Goal: Task Accomplishment & Management: Use online tool/utility

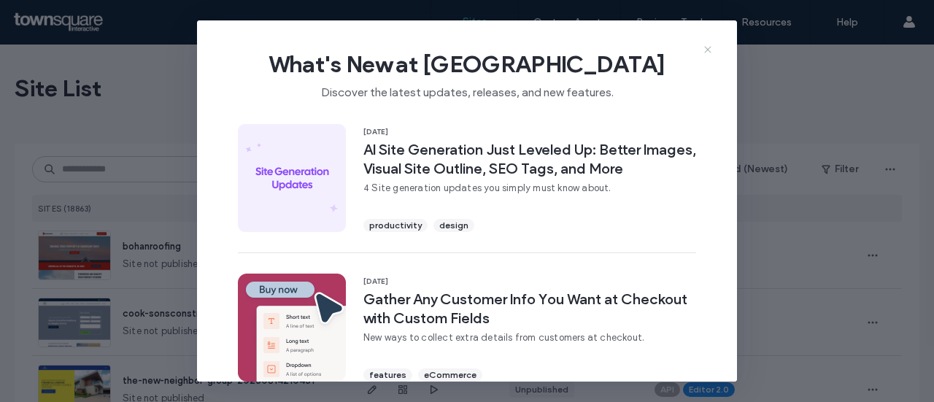
click at [704, 48] on icon at bounding box center [708, 50] width 12 height 12
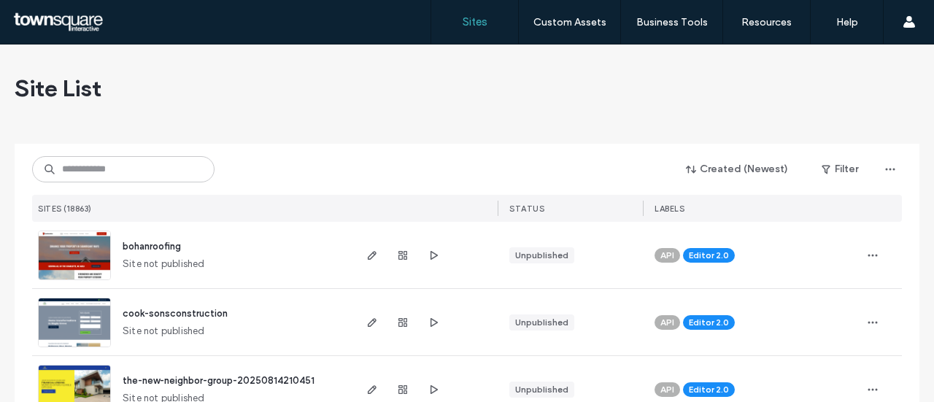
click at [169, 182] on div "Created (Newest) Filter SITES (18863) STATUS LABELS" at bounding box center [467, 183] width 870 height 78
click at [164, 175] on input at bounding box center [123, 169] width 183 height 26
paste input "**********"
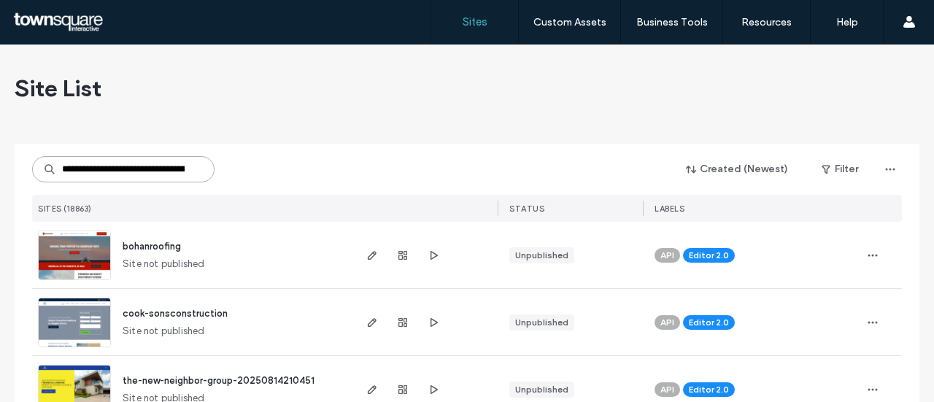
scroll to position [0, 60]
type input "**********"
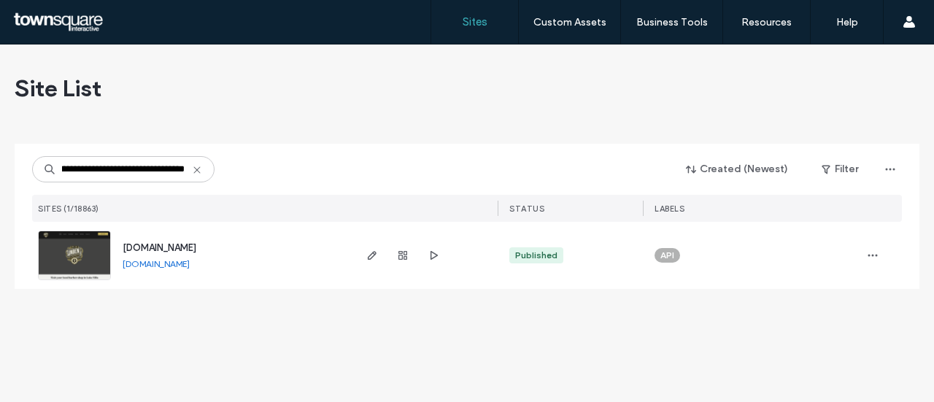
scroll to position [0, 0]
click at [166, 247] on span "www.lindenbarbershop1961.com" at bounding box center [160, 247] width 74 height 11
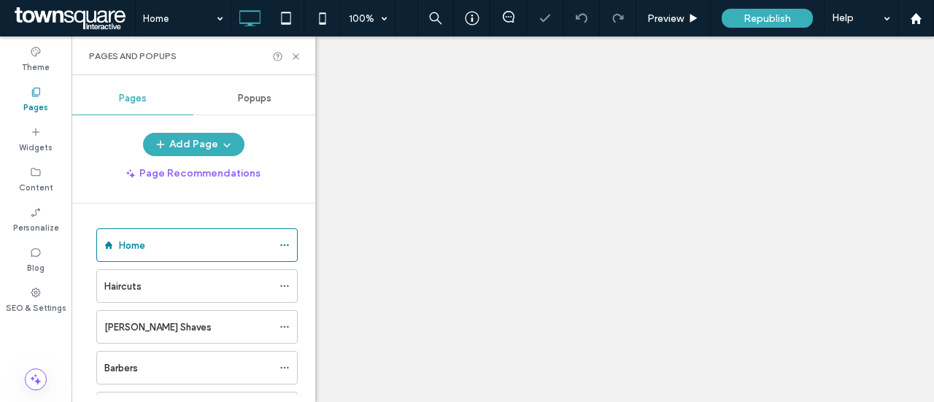
click at [138, 361] on div "Barbers" at bounding box center [188, 368] width 168 height 15
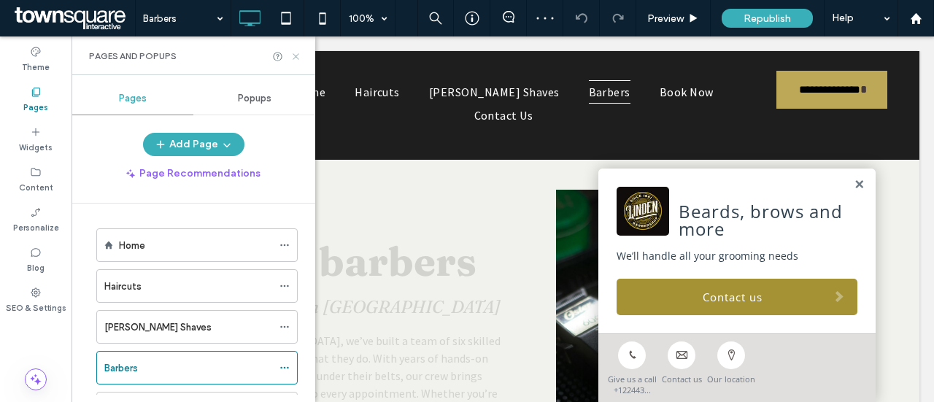
click at [292, 56] on icon at bounding box center [296, 56] width 11 height 11
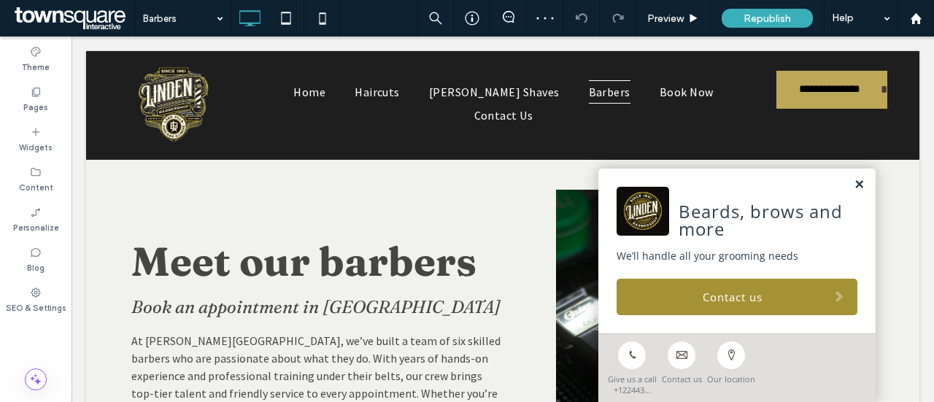
click at [854, 184] on link at bounding box center [859, 185] width 11 height 12
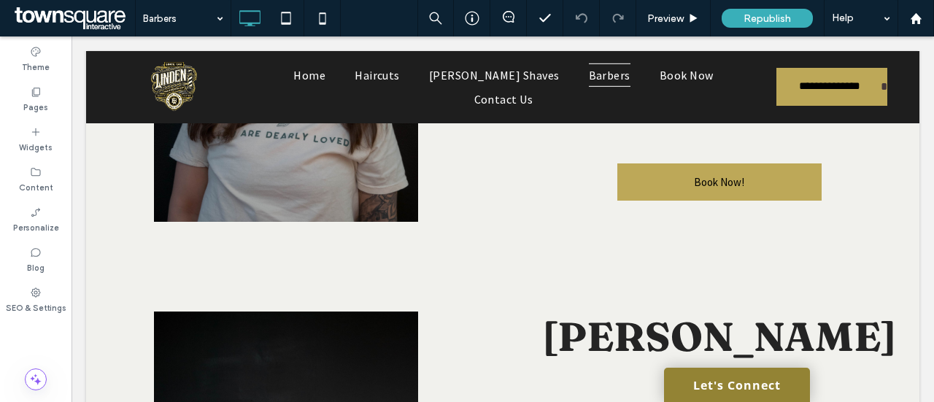
scroll to position [852, 0]
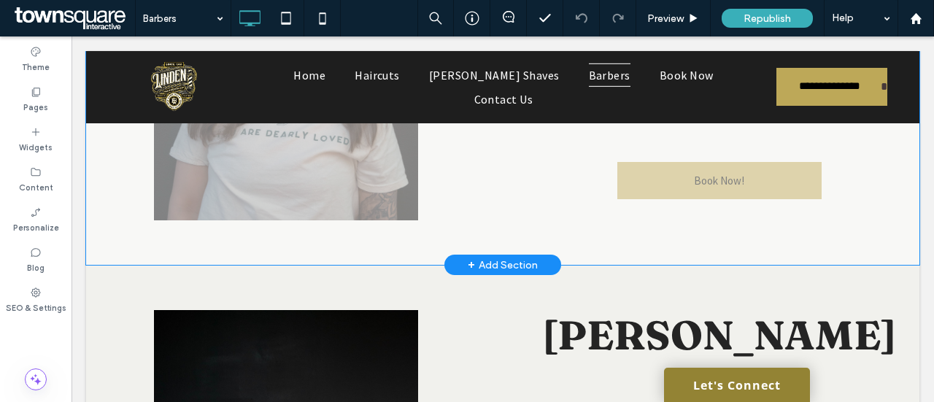
click at [500, 185] on div "Click to edit in Flex Mode" at bounding box center [503, 27] width 834 height 475
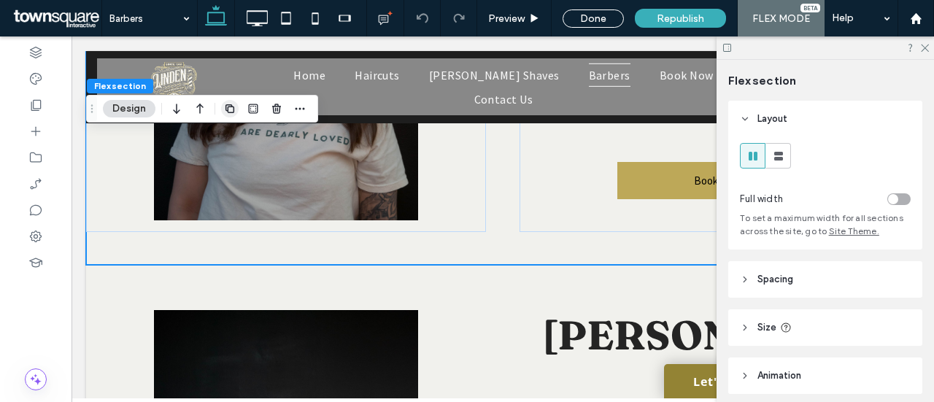
click at [229, 107] on use "button" at bounding box center [230, 108] width 9 height 9
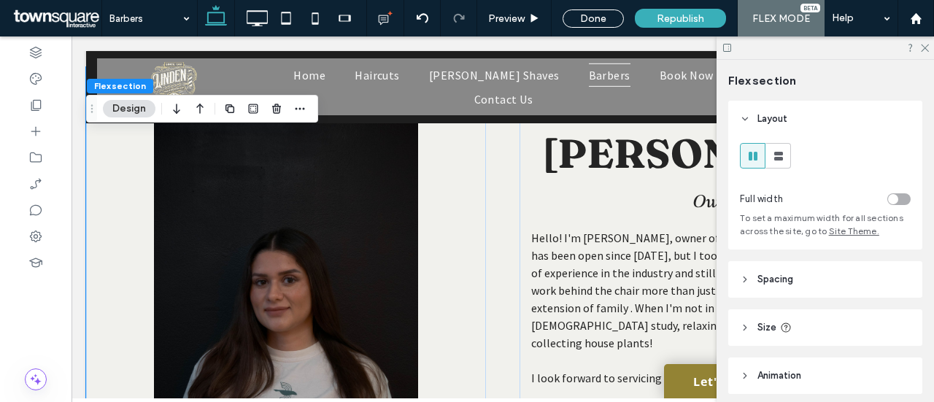
scroll to position [1080, 0]
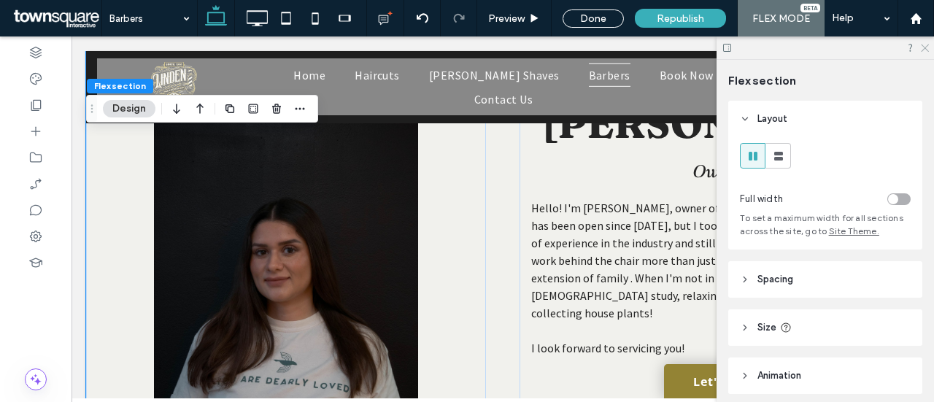
click at [926, 45] on icon at bounding box center [924, 46] width 9 height 9
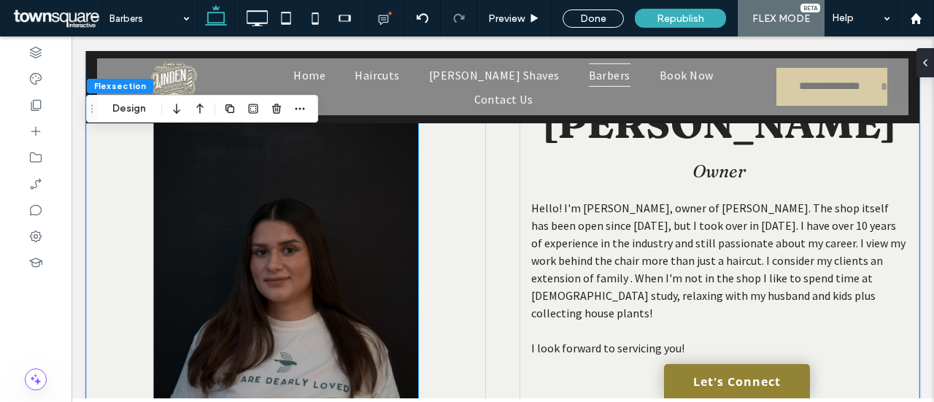
click at [249, 215] on img at bounding box center [286, 274] width 264 height 385
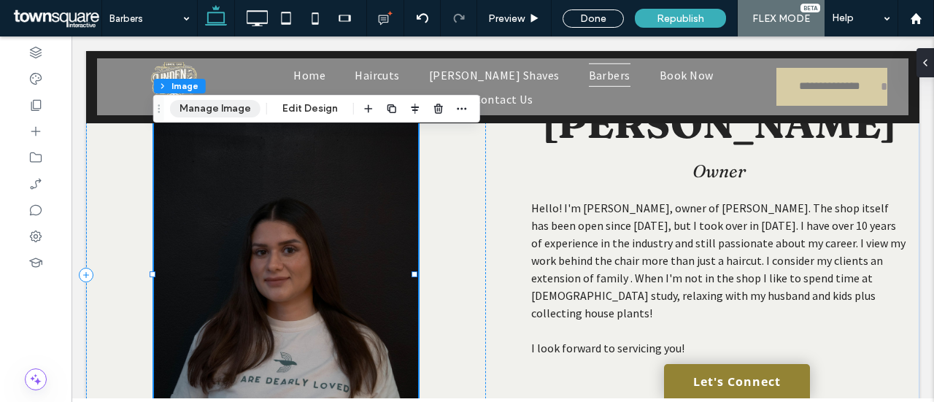
click at [210, 113] on button "Manage Image" at bounding box center [215, 109] width 91 height 18
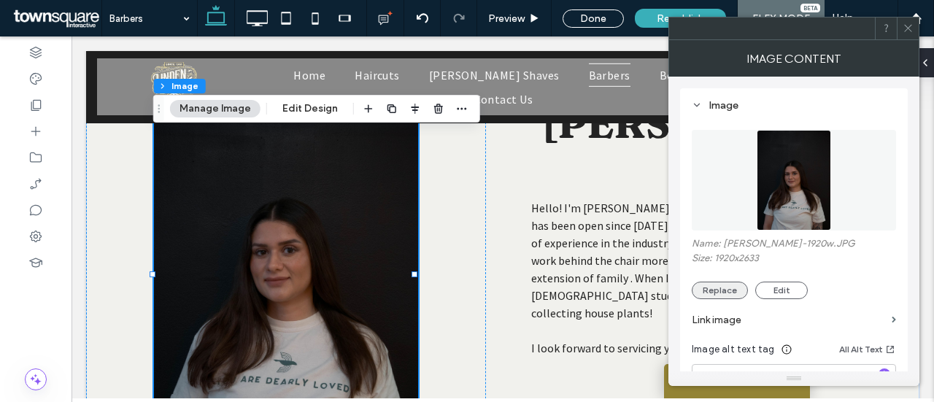
click at [736, 288] on button "Replace" at bounding box center [720, 291] width 56 height 18
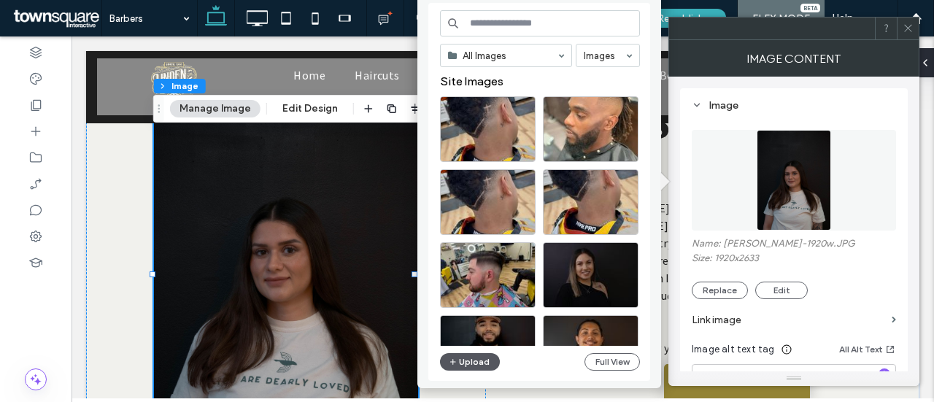
click at [470, 364] on button "Upload" at bounding box center [470, 362] width 60 height 18
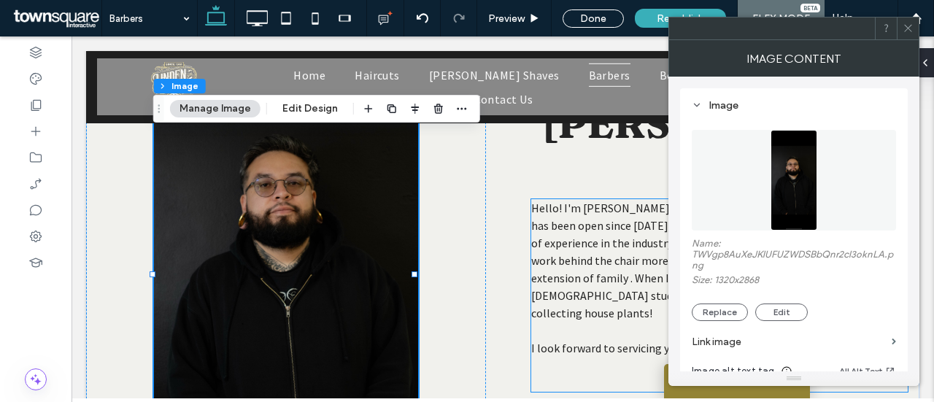
click at [539, 226] on span "Hello! I'm Erica, owner of Linden Barbershop. The shop itself has been open sin…" at bounding box center [718, 261] width 375 height 120
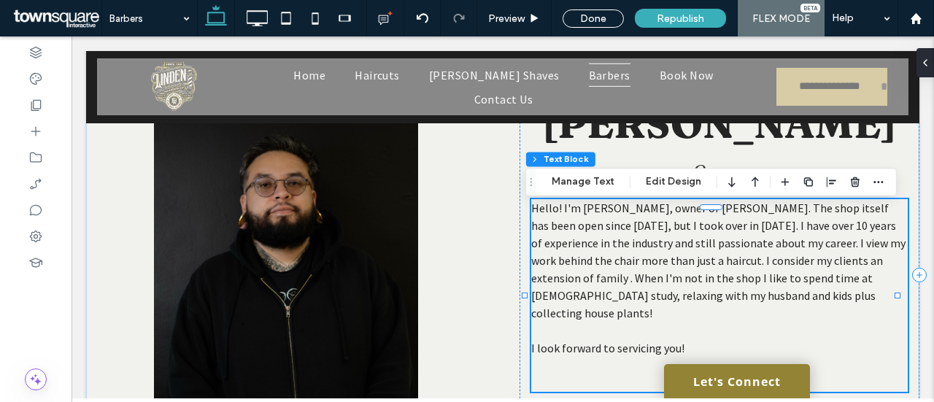
click at [563, 235] on span "Hello! I'm Erica, owner of Linden Barbershop. The shop itself has been open sin…" at bounding box center [718, 261] width 375 height 120
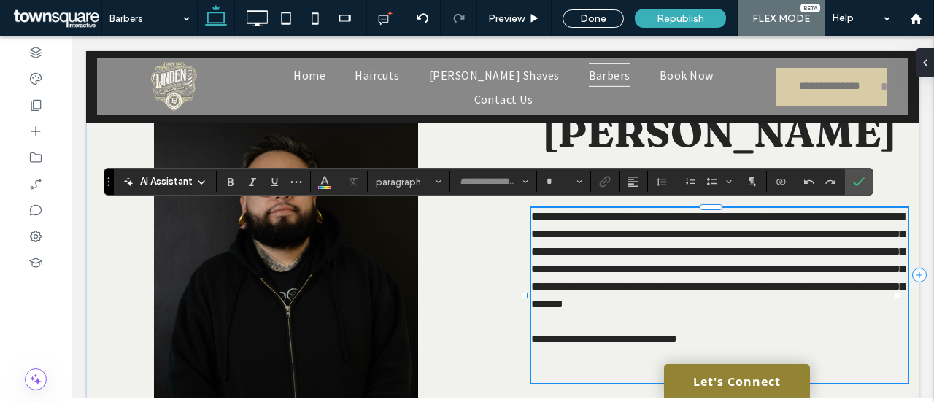
type input "**********"
type input "**"
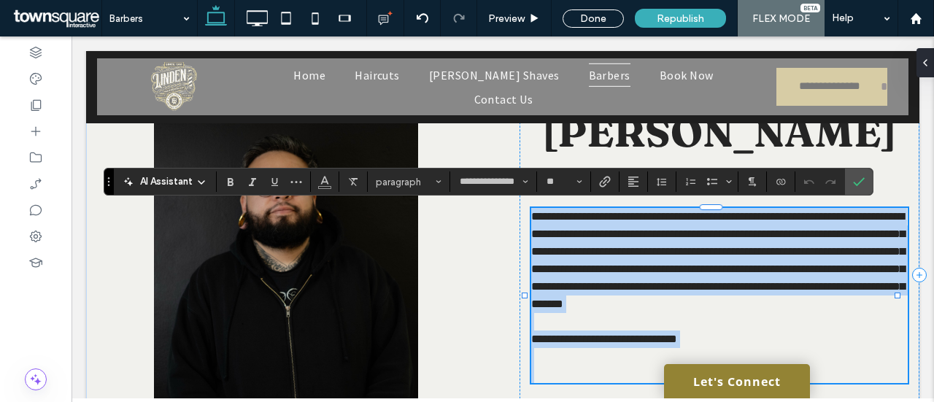
paste div
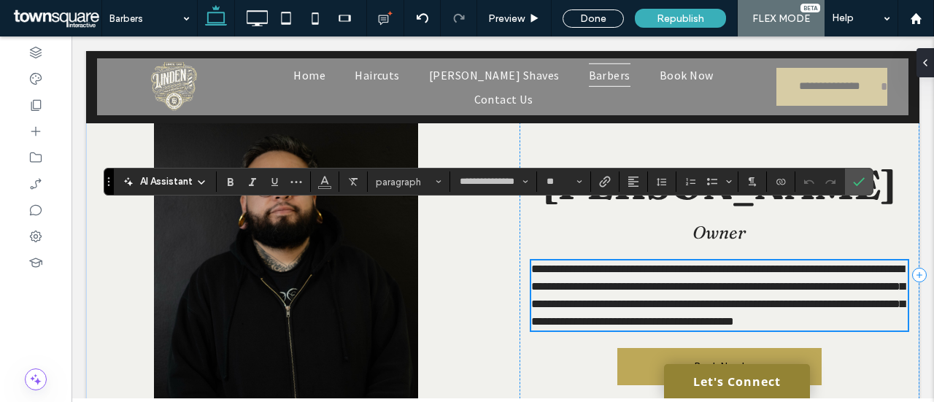
type input "**"
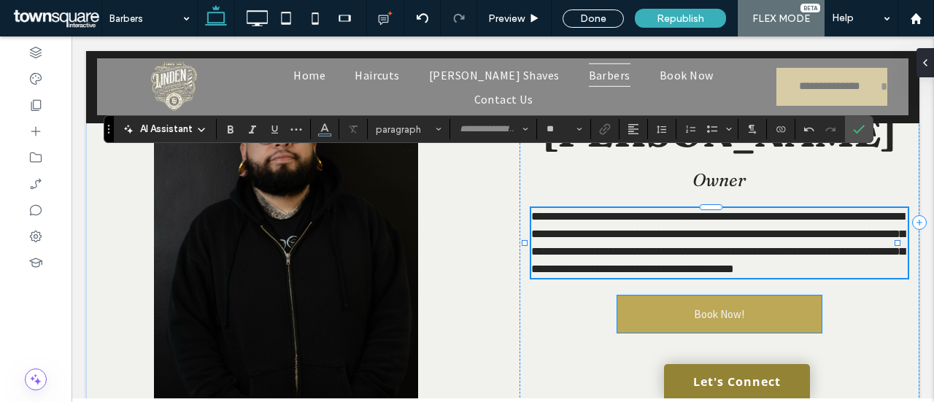
click at [764, 313] on link "Book Now!" at bounding box center [720, 314] width 204 height 37
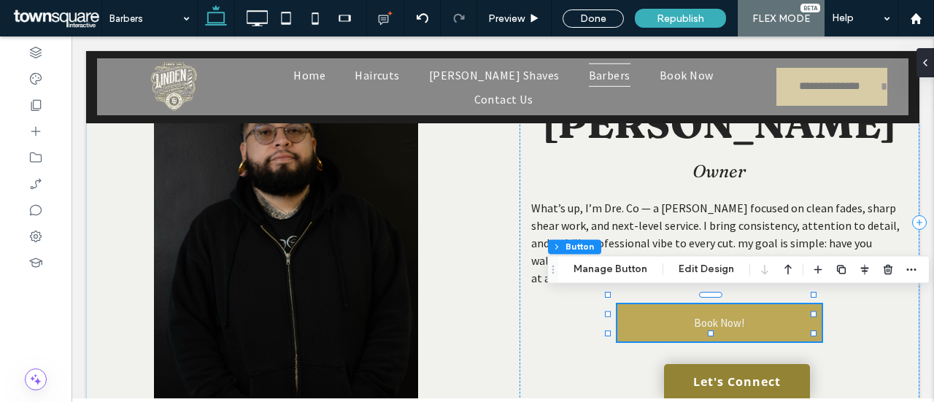
type input "**"
click at [635, 270] on button "Manage Button" at bounding box center [610, 270] width 93 height 18
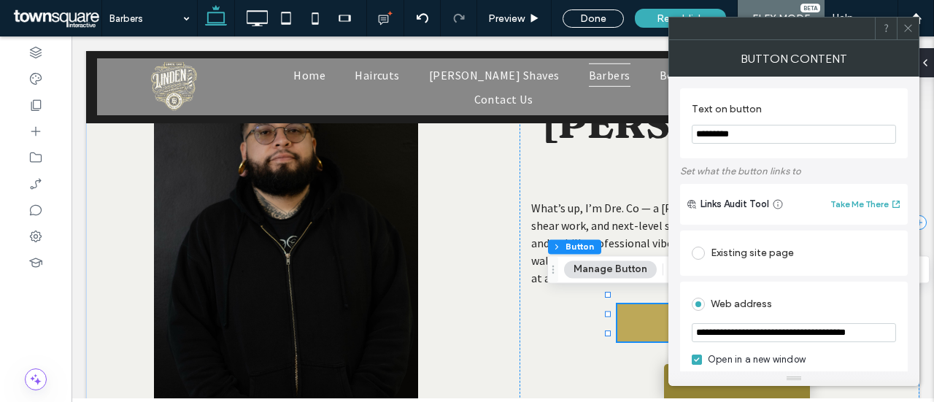
scroll to position [0, 18]
drag, startPoint x: 788, startPoint y: 334, endPoint x: 896, endPoint y: 339, distance: 108.9
click at [896, 339] on div "**********" at bounding box center [794, 368] width 228 height 173
click at [882, 329] on input "**********" at bounding box center [794, 333] width 204 height 20
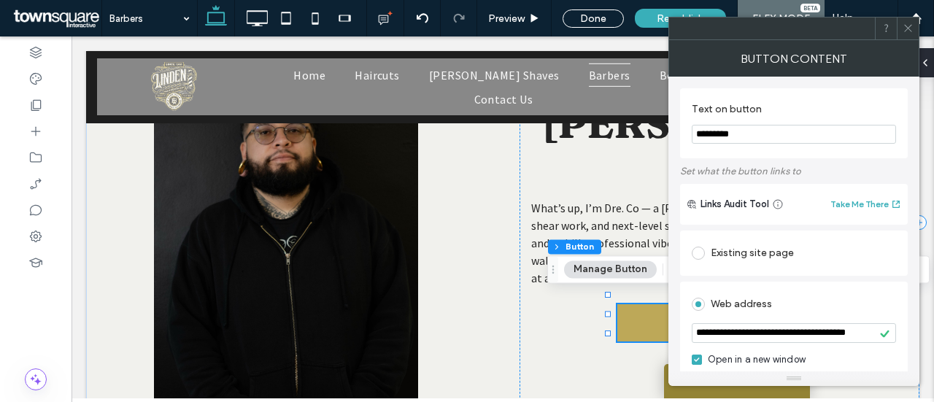
click at [904, 20] on span at bounding box center [908, 29] width 11 height 22
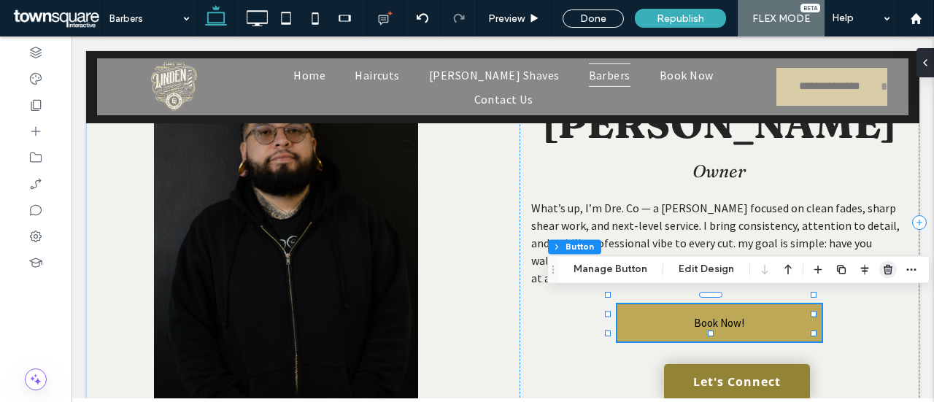
click at [880, 267] on span "button" at bounding box center [889, 270] width 18 height 18
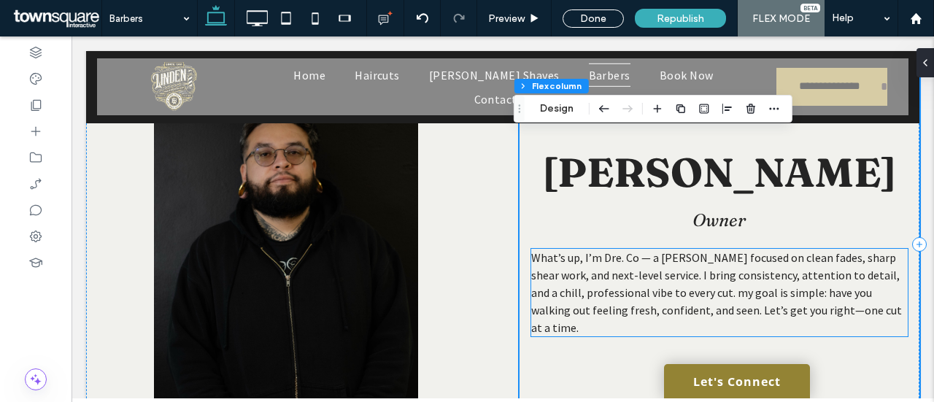
scroll to position [1110, 0]
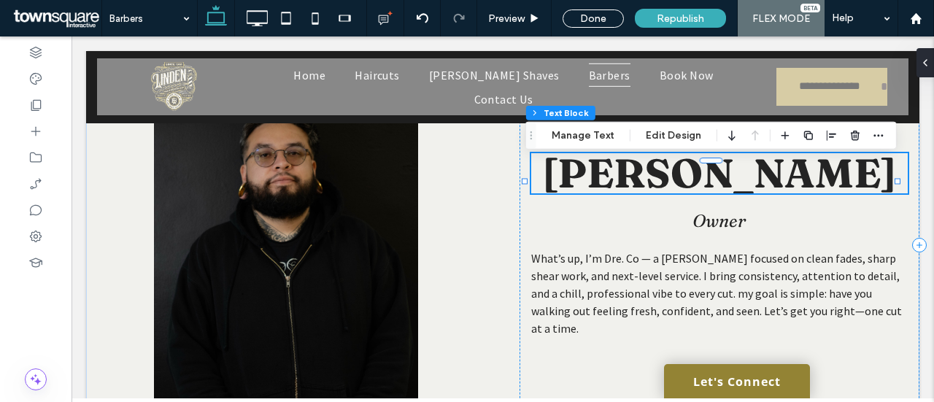
click at [745, 198] on span "Erica" at bounding box center [719, 173] width 353 height 50
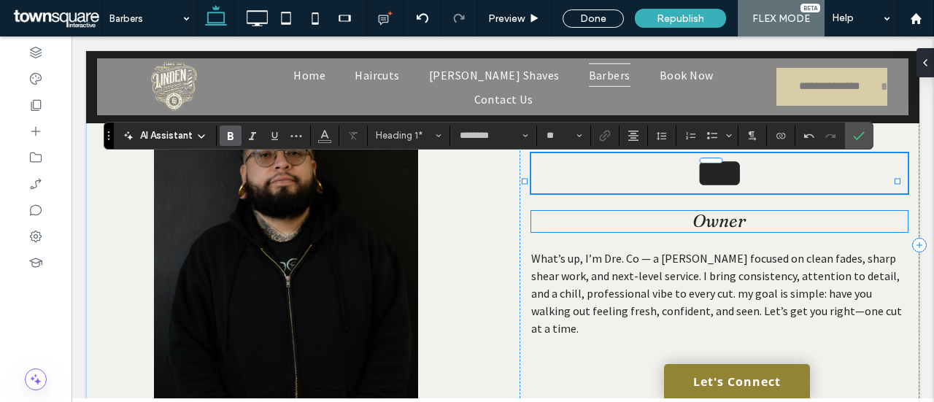
click at [729, 231] on span "Owner" at bounding box center [719, 220] width 53 height 21
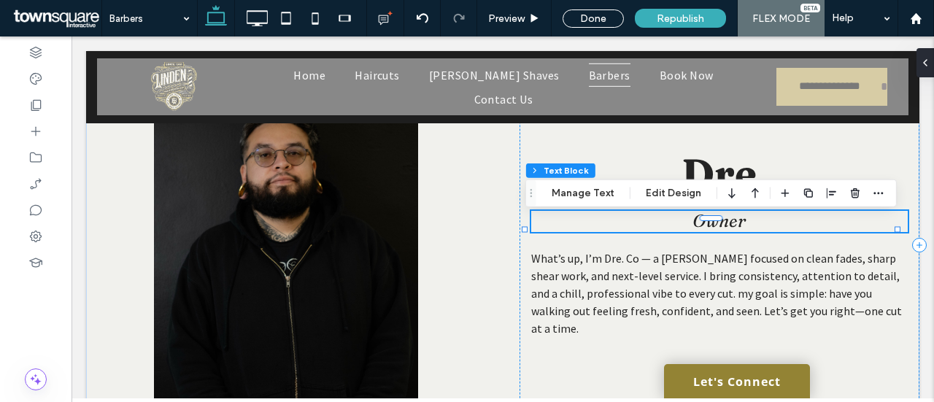
click at [744, 232] on h5 "Owner" at bounding box center [719, 221] width 377 height 21
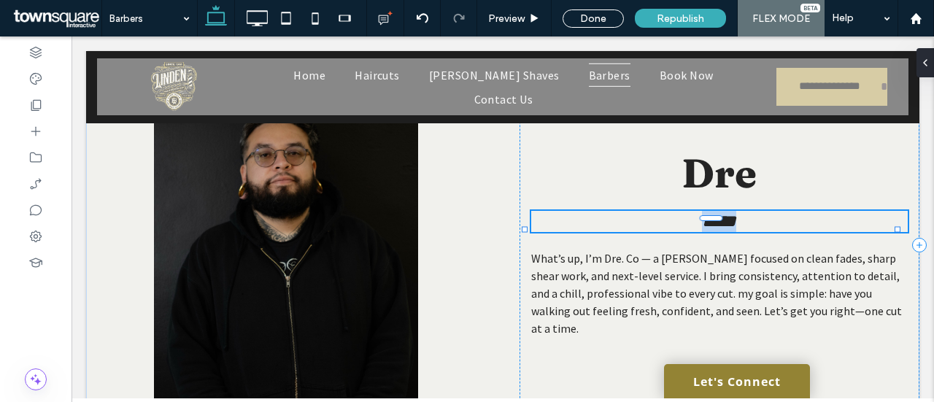
type input "********"
type input "**"
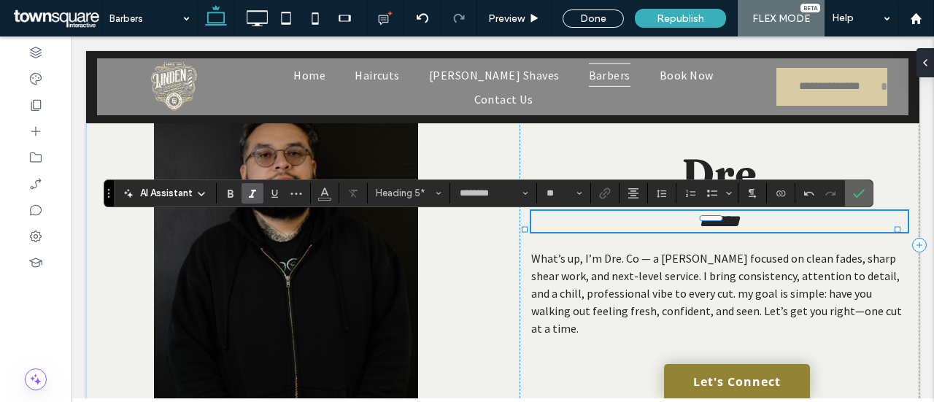
click at [856, 189] on icon "Confirm" at bounding box center [859, 194] width 12 height 12
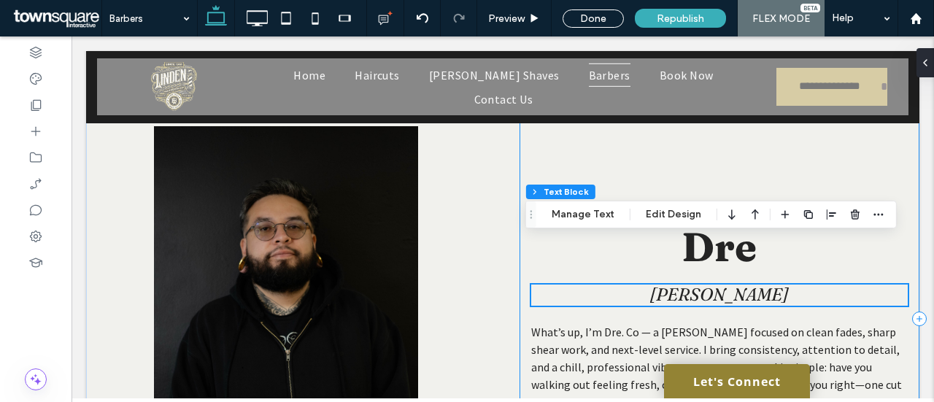
scroll to position [1026, 0]
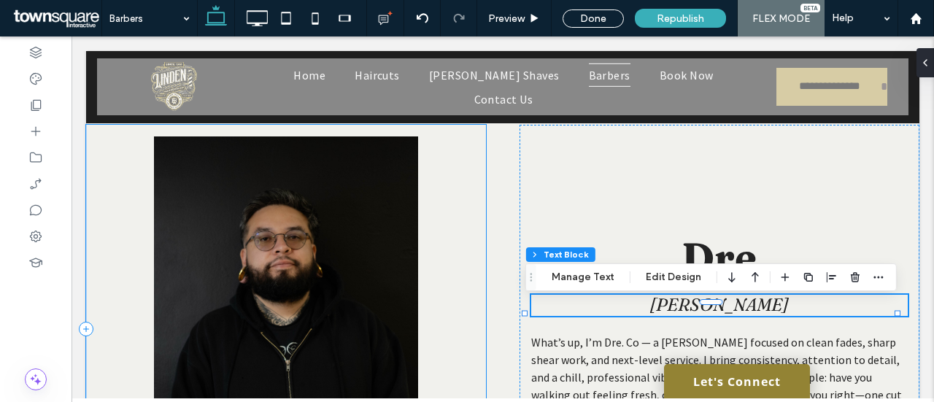
click at [131, 173] on div at bounding box center [286, 329] width 400 height 409
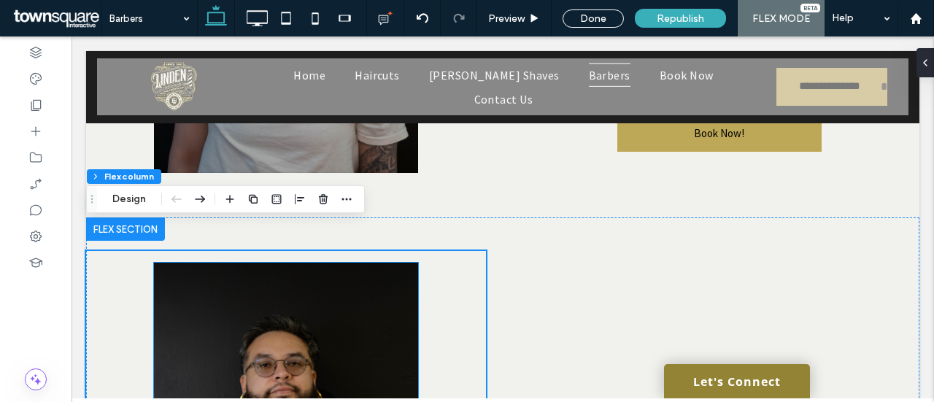
scroll to position [887, 0]
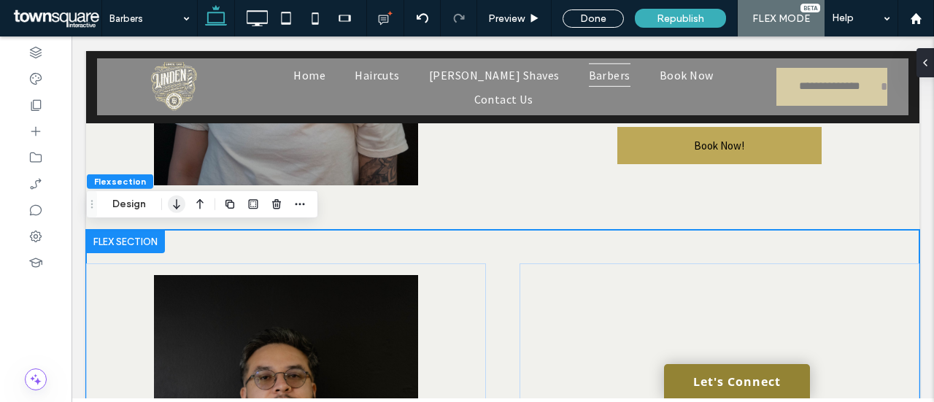
click at [177, 196] on icon "button" at bounding box center [177, 204] width 18 height 26
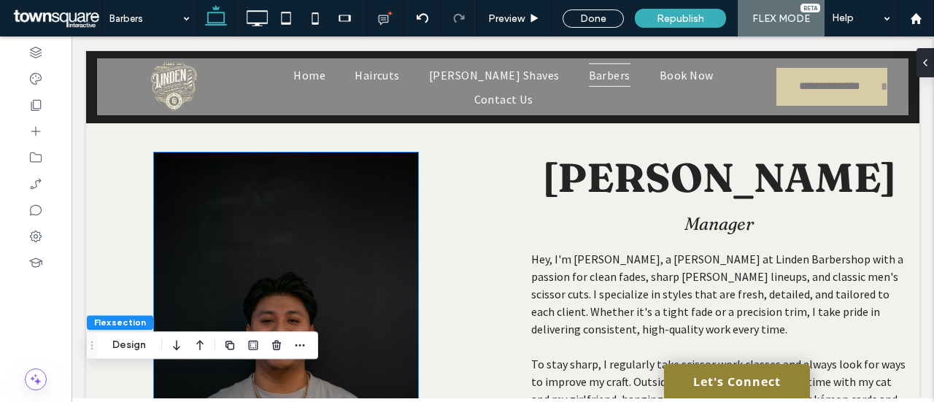
scroll to position [982, 0]
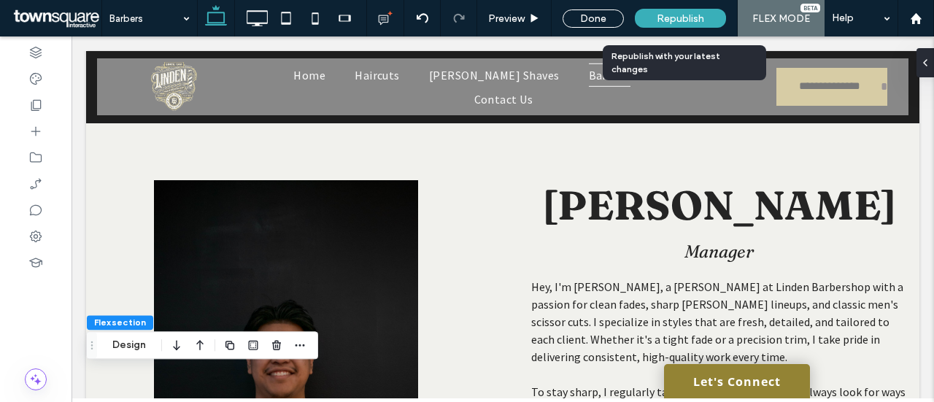
click at [669, 23] on span "Republish" at bounding box center [680, 18] width 47 height 12
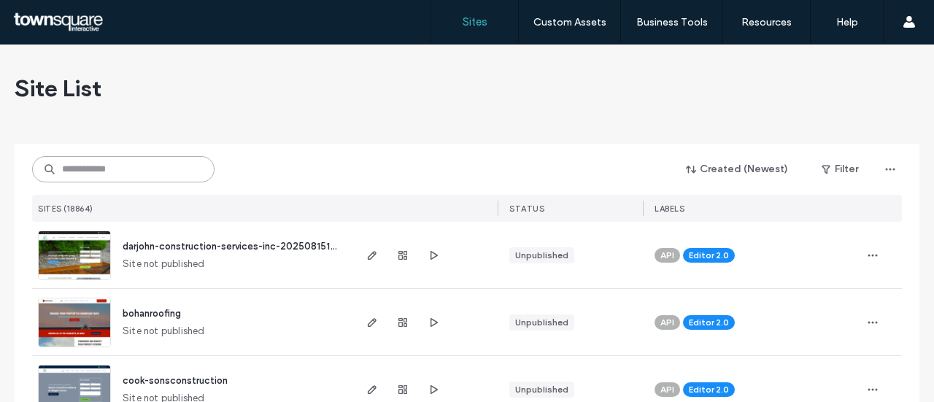
click at [155, 167] on input at bounding box center [123, 169] width 183 height 26
paste input "**********"
type input "**********"
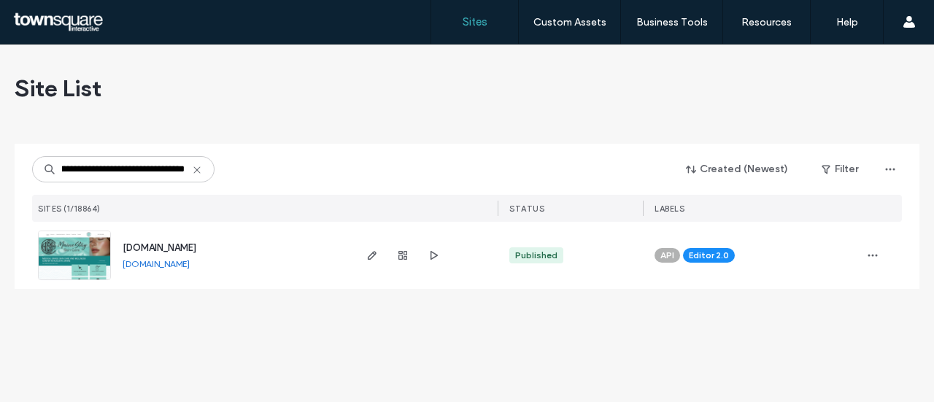
click at [188, 247] on span "www.mainestayskincare.com" at bounding box center [160, 247] width 74 height 11
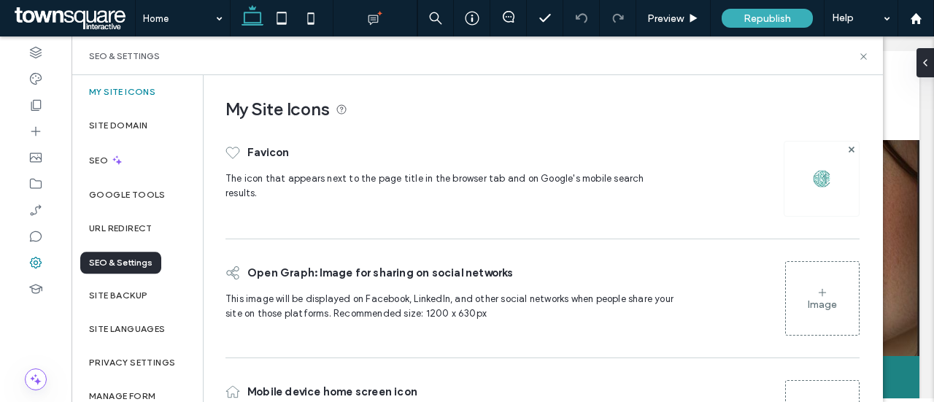
click at [44, 260] on div at bounding box center [36, 263] width 72 height 26
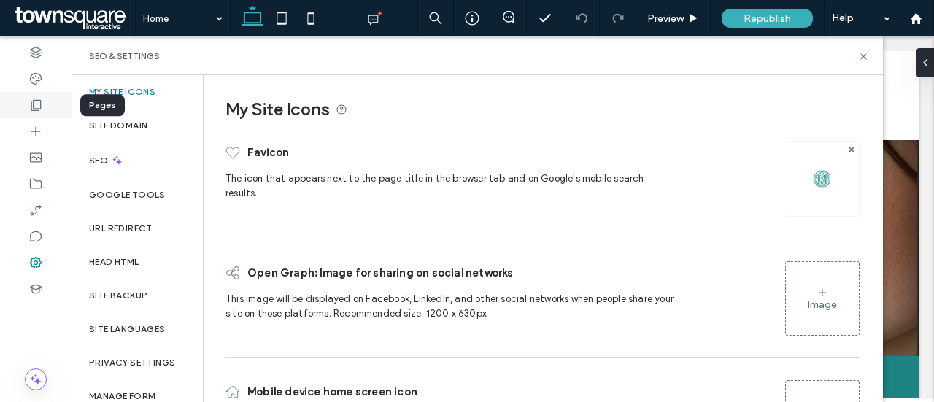
click at [34, 108] on icon at bounding box center [35, 105] width 15 height 15
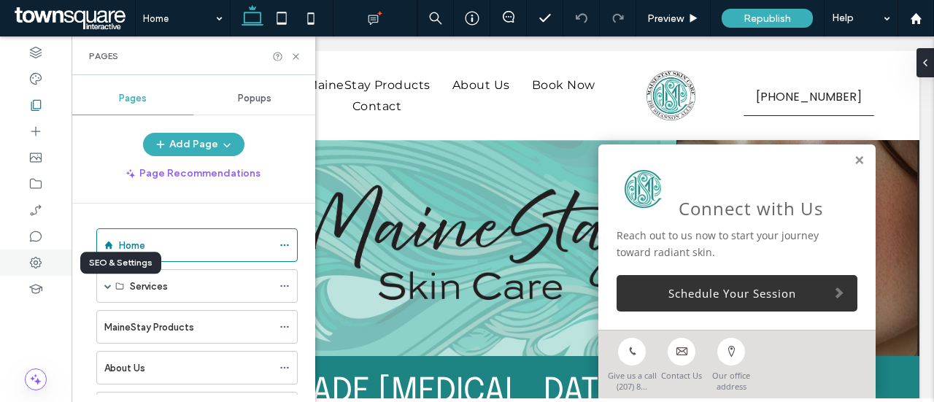
click at [35, 268] on use at bounding box center [36, 263] width 12 height 12
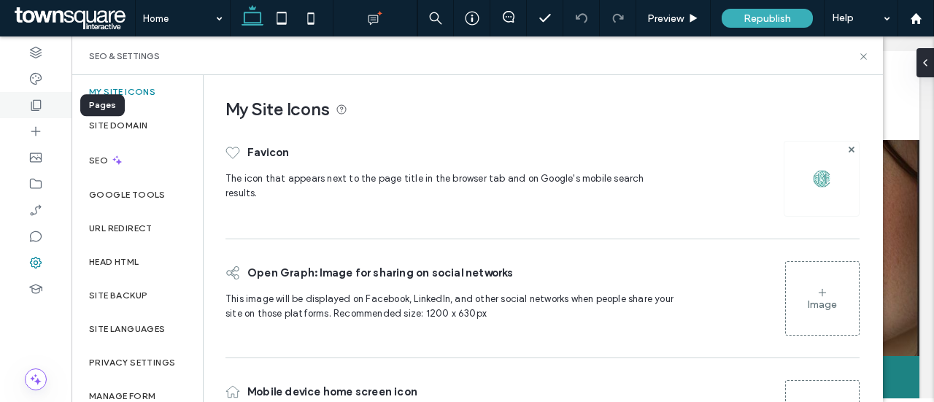
click at [44, 113] on div at bounding box center [36, 105] width 72 height 26
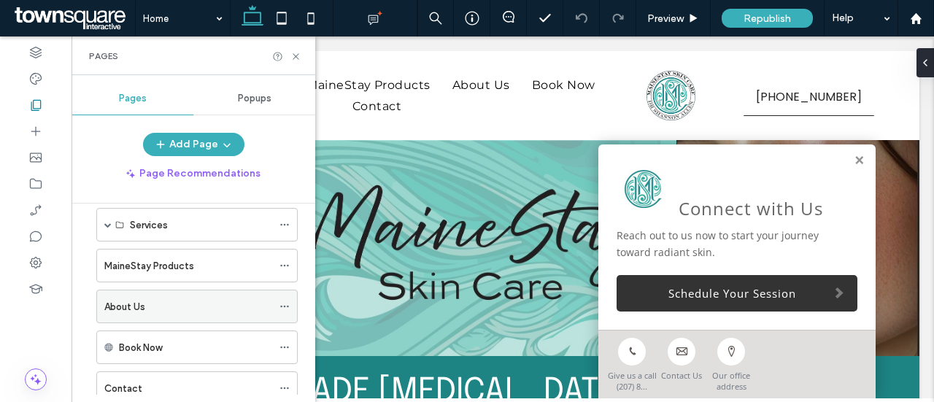
scroll to position [104, 0]
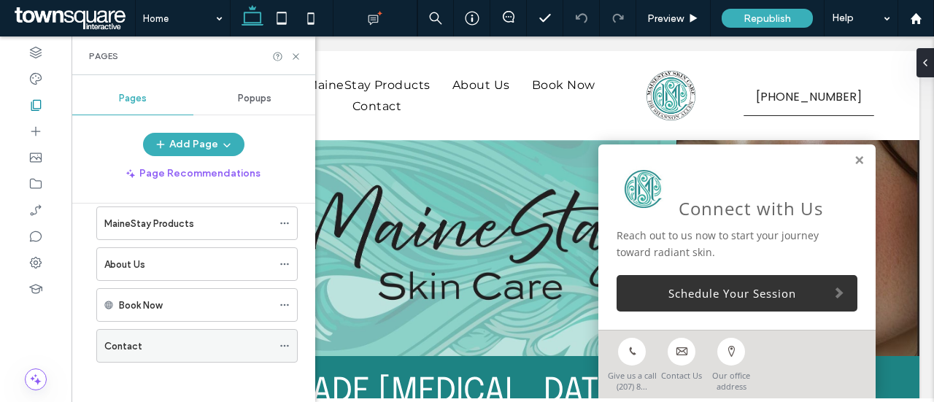
click at [139, 347] on label "Contact" at bounding box center [123, 347] width 38 height 26
click at [296, 55] on use at bounding box center [296, 56] width 6 height 6
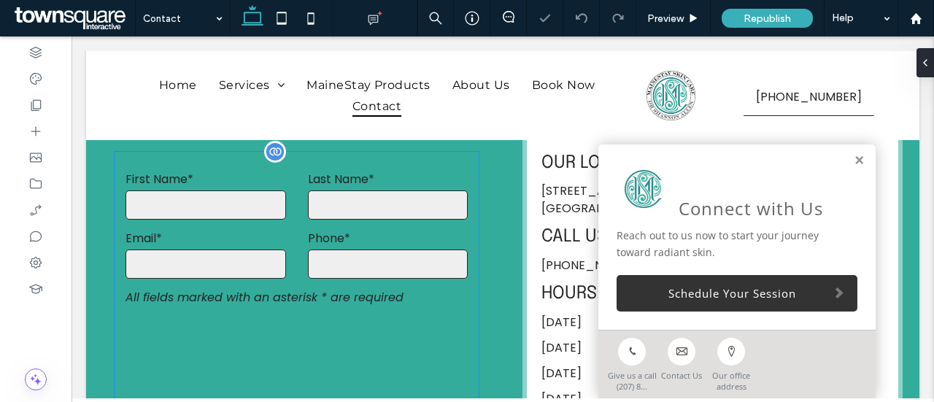
scroll to position [657, 0]
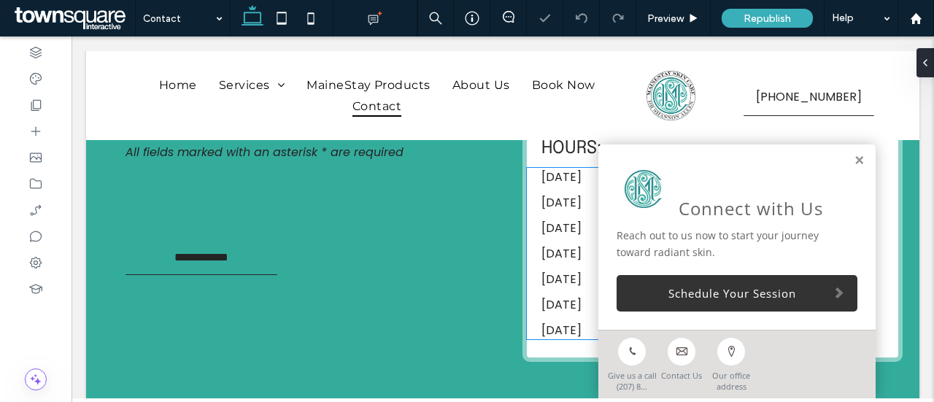
click at [542, 219] on div "Wednesday 9:00 am - 6:00 pm" at bounding box center [676, 232] width 268 height 26
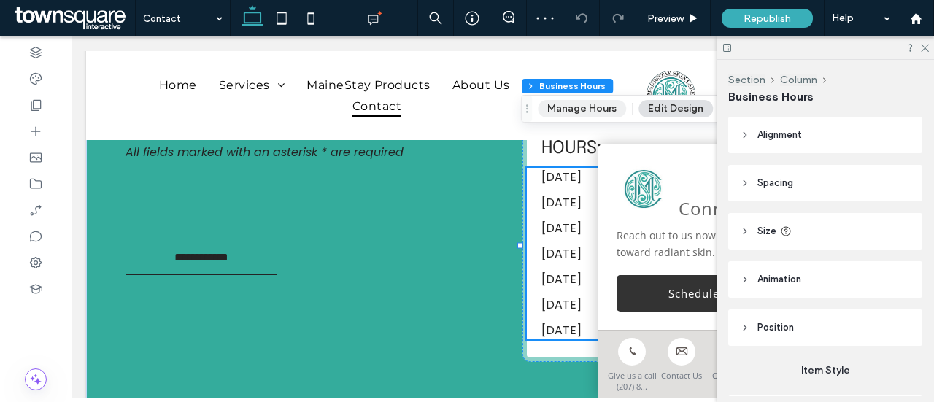
click at [564, 104] on button "Manage Hours" at bounding box center [582, 109] width 88 height 18
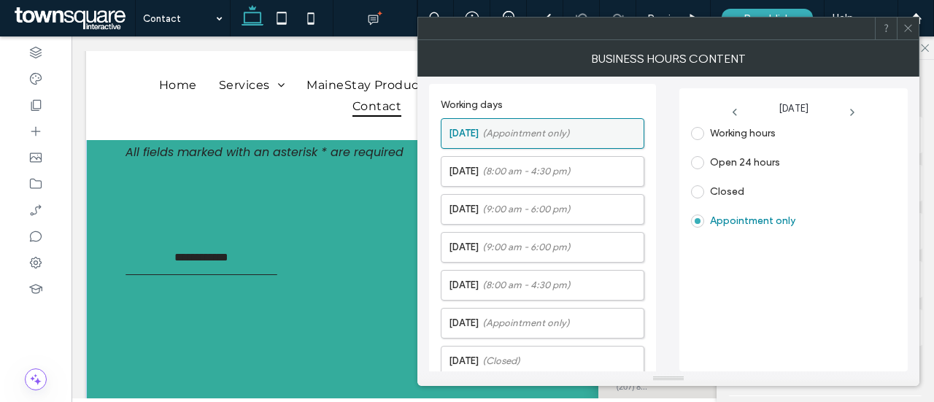
click at [581, 128] on label "Monday (Appointment only)" at bounding box center [546, 133] width 195 height 29
click at [758, 131] on label "Working hours" at bounding box center [743, 133] width 66 height 12
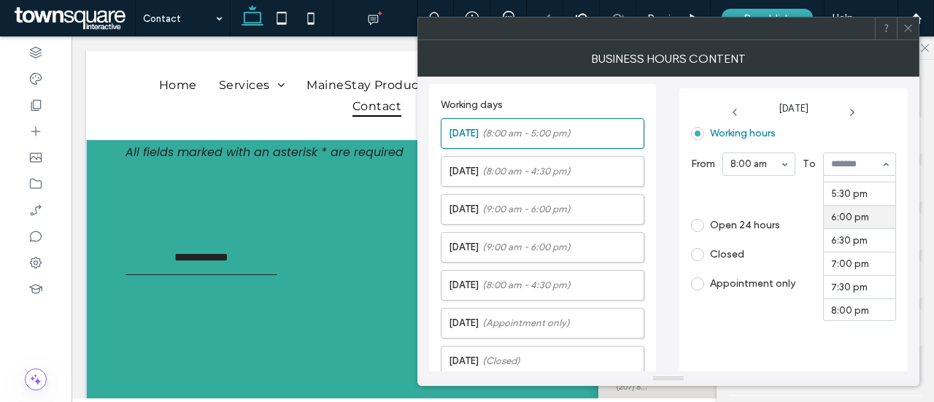
scroll to position [738, 0]
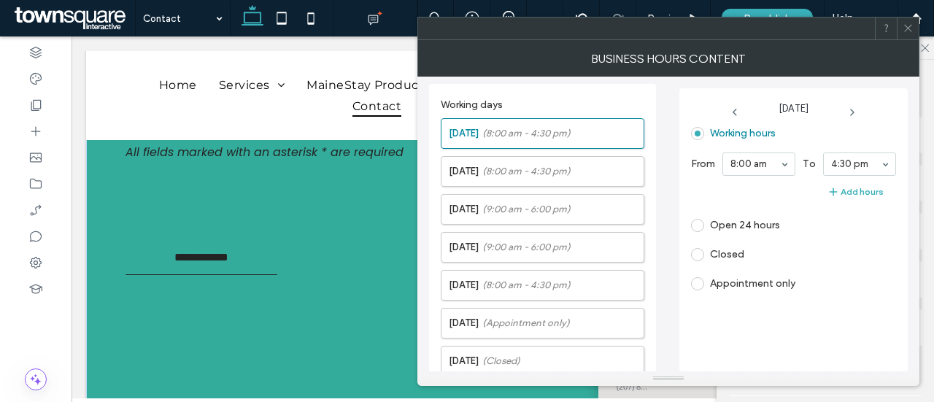
click at [899, 31] on div at bounding box center [908, 29] width 22 height 22
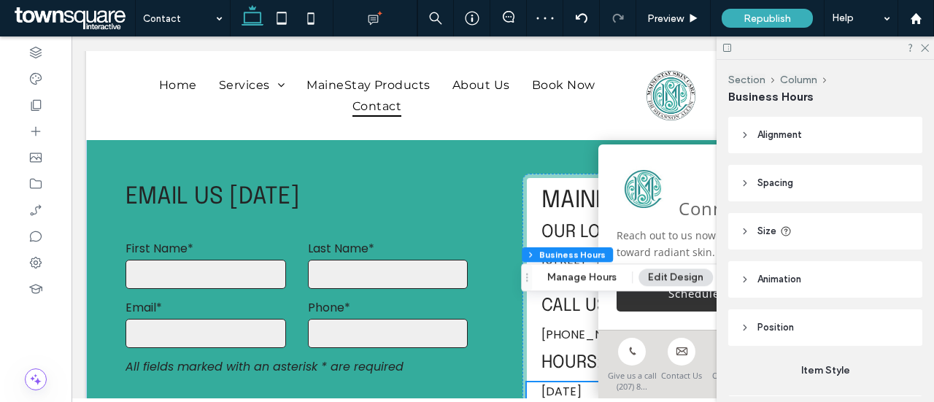
scroll to position [438, 0]
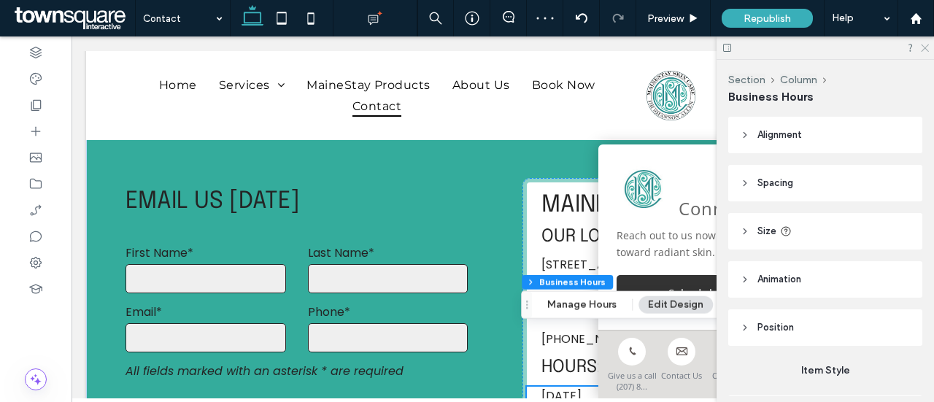
click at [922, 47] on icon at bounding box center [924, 46] width 9 height 9
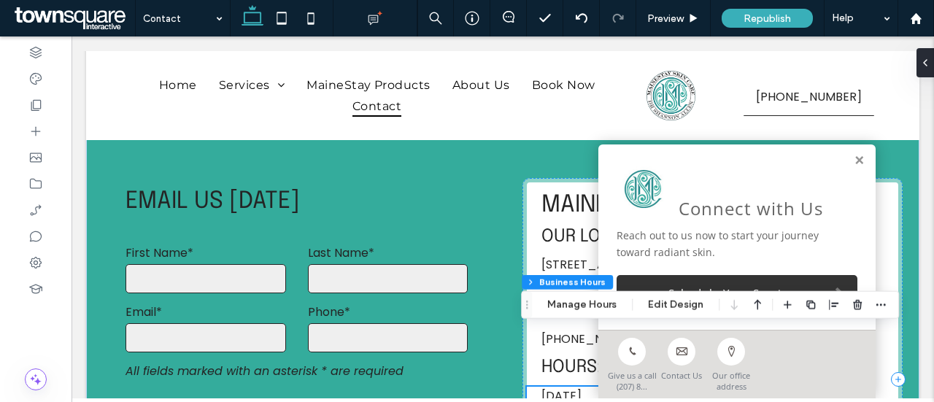
click at [844, 155] on div "Connect with Us Reach out to us now to start your journey toward radiant skin. …" at bounding box center [737, 237] width 277 height 185
click at [854, 158] on link at bounding box center [859, 161] width 11 height 12
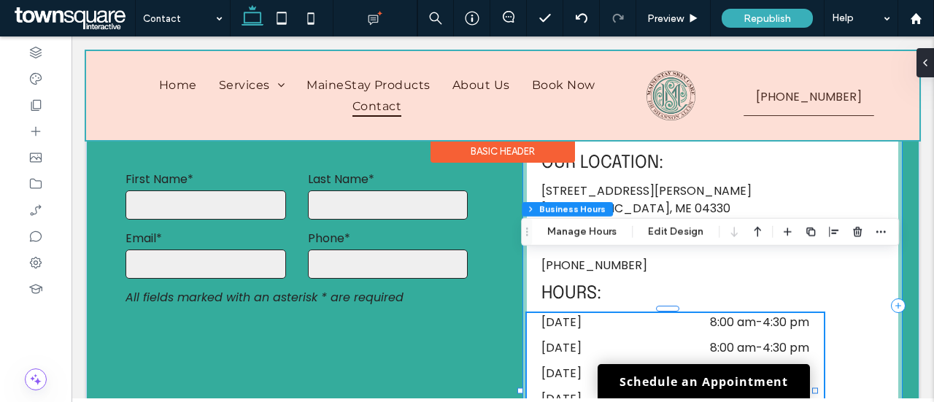
scroll to position [511, 0]
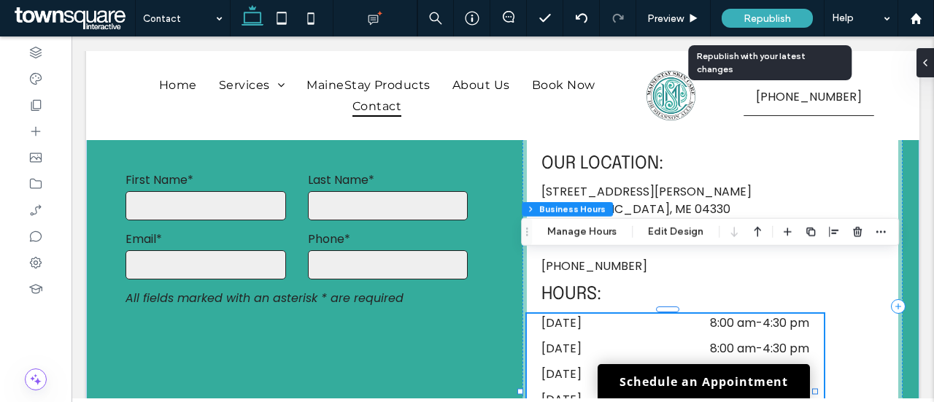
click at [762, 24] on div "Republish" at bounding box center [767, 18] width 91 height 19
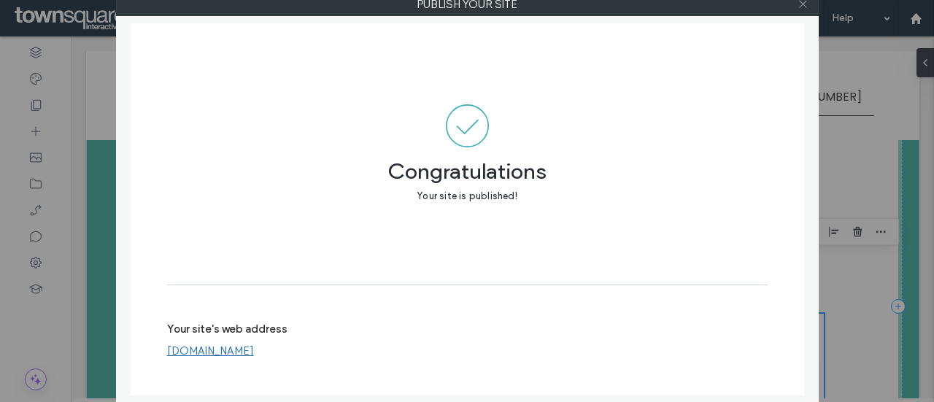
click at [805, 1] on icon at bounding box center [803, 4] width 11 height 11
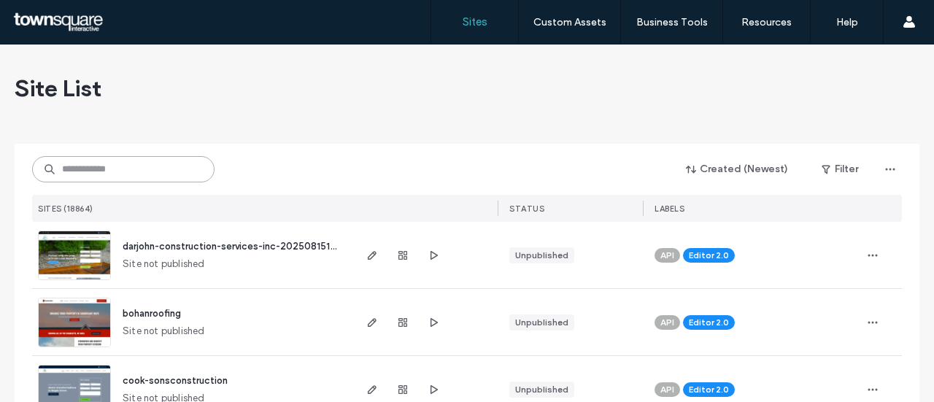
click at [159, 166] on input at bounding box center [123, 169] width 183 height 26
paste input "**********"
type input "**********"
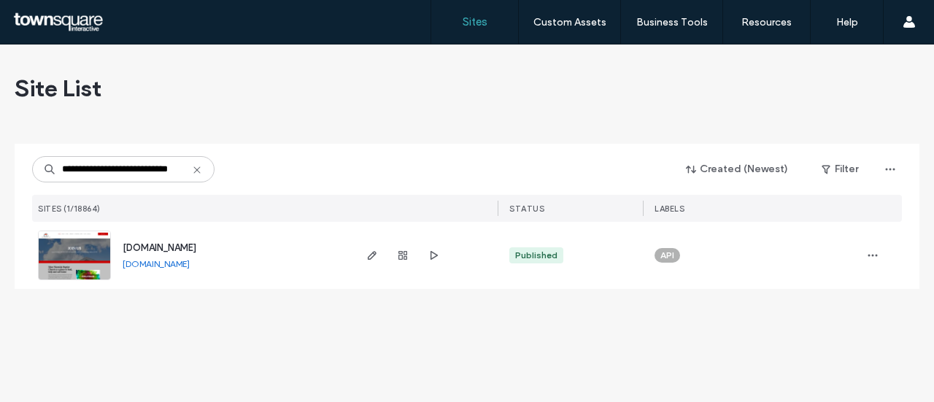
click at [166, 252] on span "[DOMAIN_NAME]" at bounding box center [160, 247] width 74 height 11
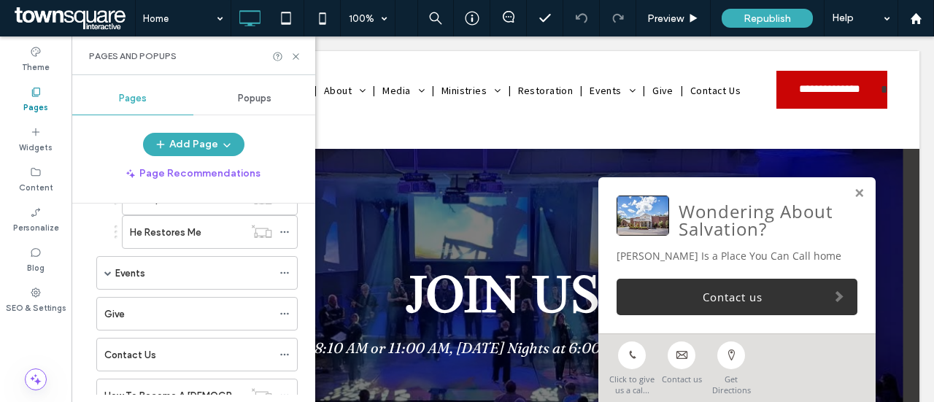
scroll to position [730, 0]
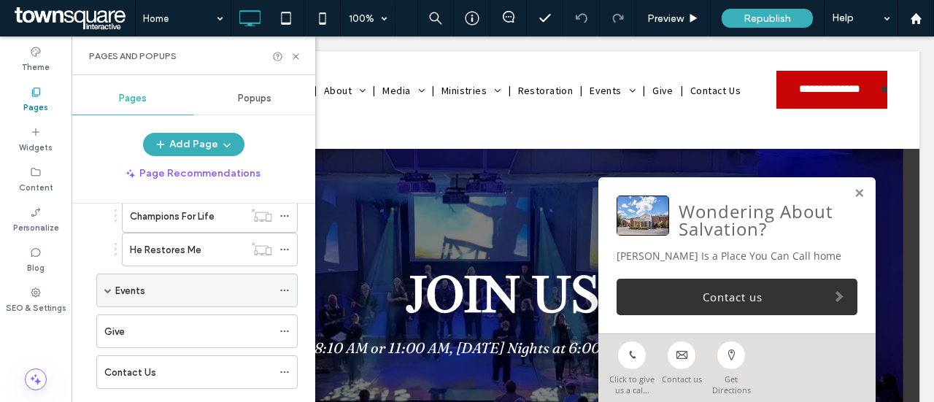
click at [104, 287] on span at bounding box center [107, 290] width 7 height 7
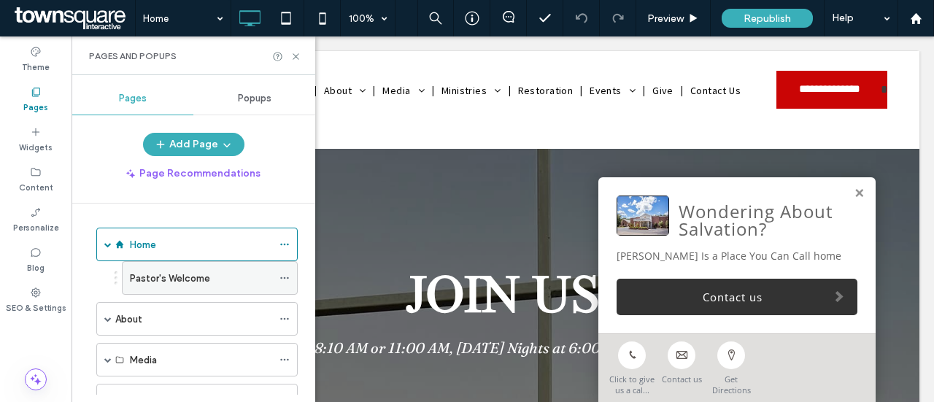
scroll to position [0, 0]
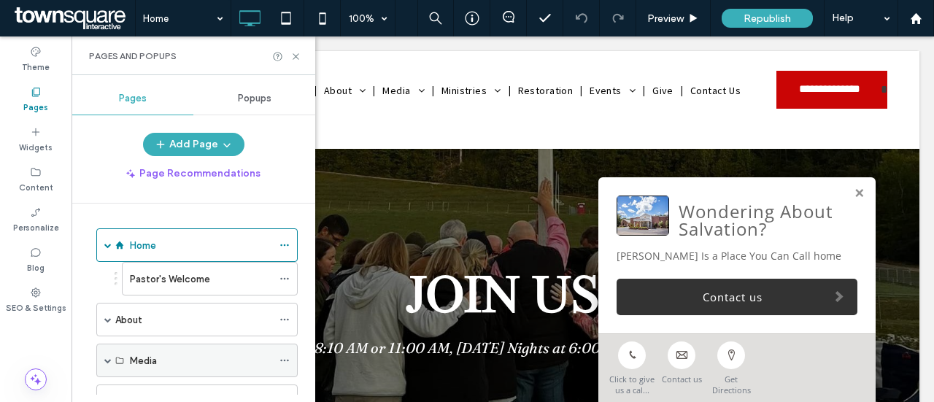
click at [101, 353] on div "Media" at bounding box center [196, 361] width 201 height 34
click at [110, 351] on span at bounding box center [107, 361] width 7 height 32
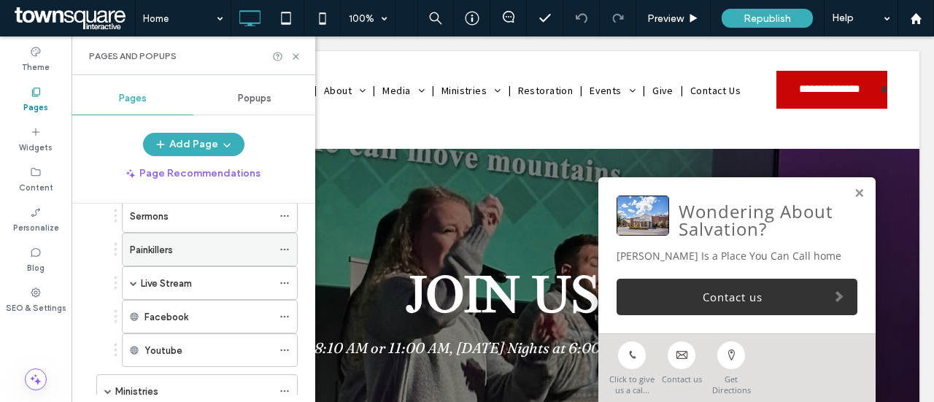
scroll to position [146, 0]
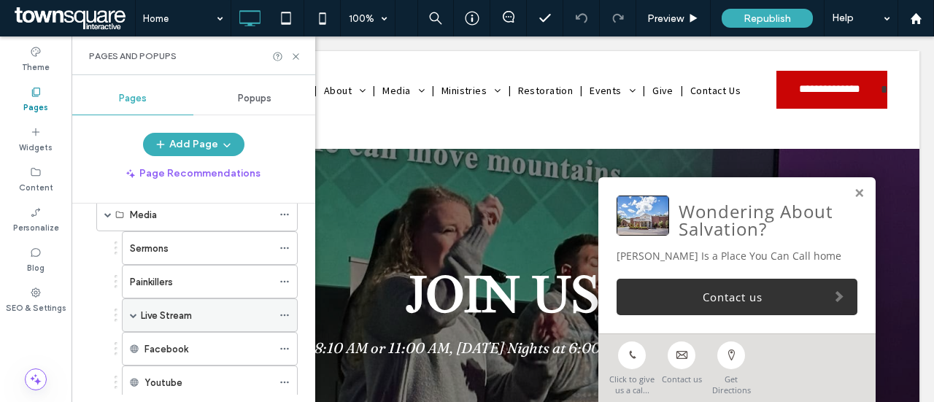
click at [133, 312] on span at bounding box center [133, 315] width 7 height 7
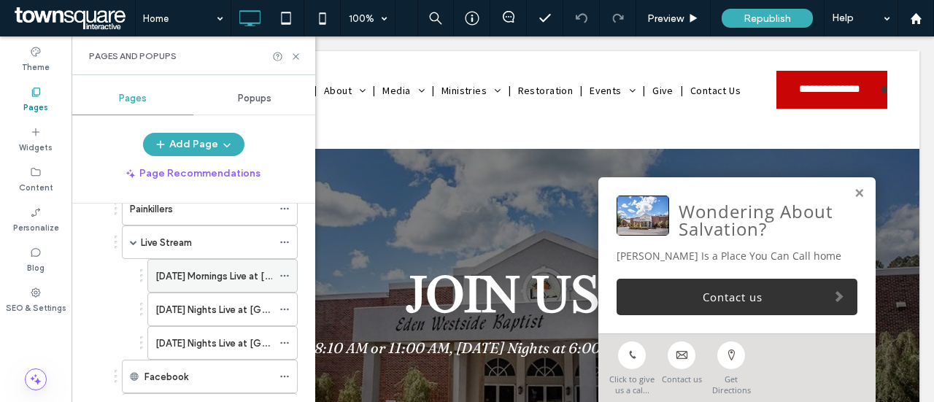
click at [224, 278] on label "[DATE] Mornings Live at [GEOGRAPHIC_DATA]" at bounding box center [256, 277] width 203 height 26
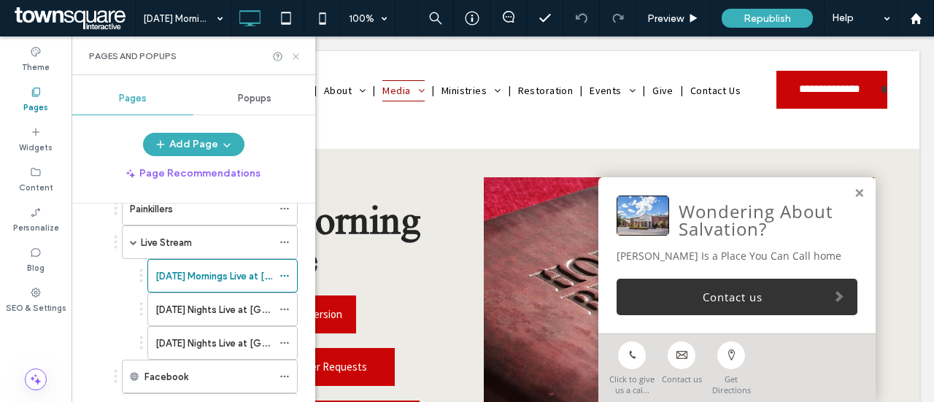
click at [299, 56] on icon at bounding box center [296, 56] width 11 height 11
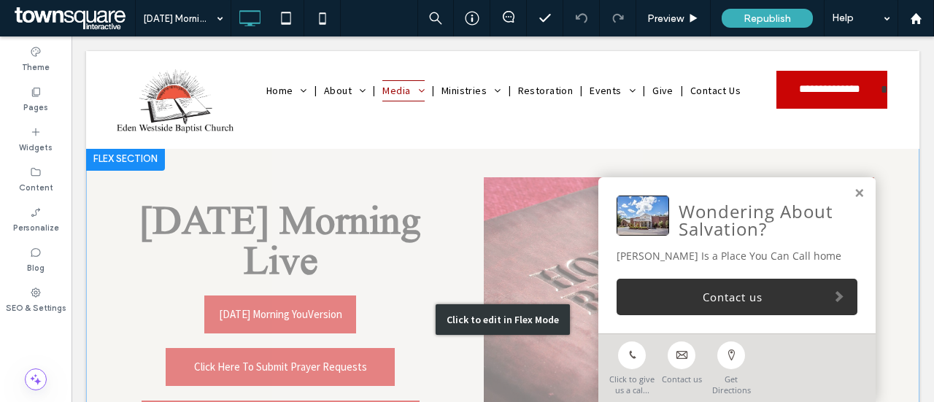
scroll to position [73, 0]
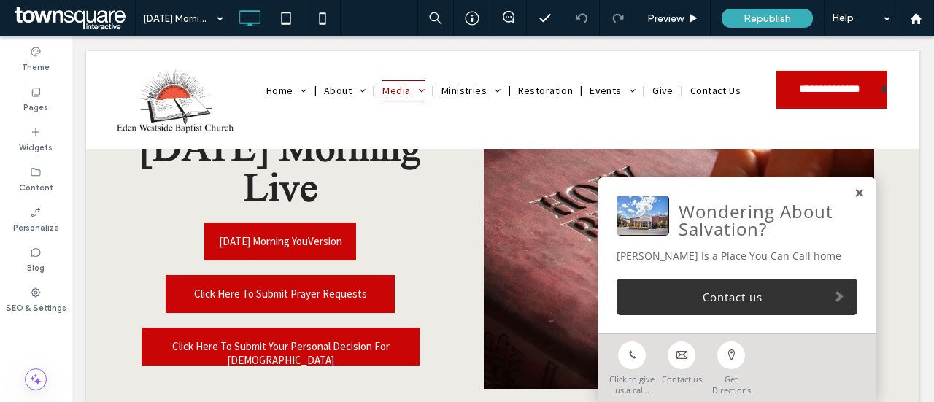
click at [854, 192] on link at bounding box center [859, 194] width 11 height 12
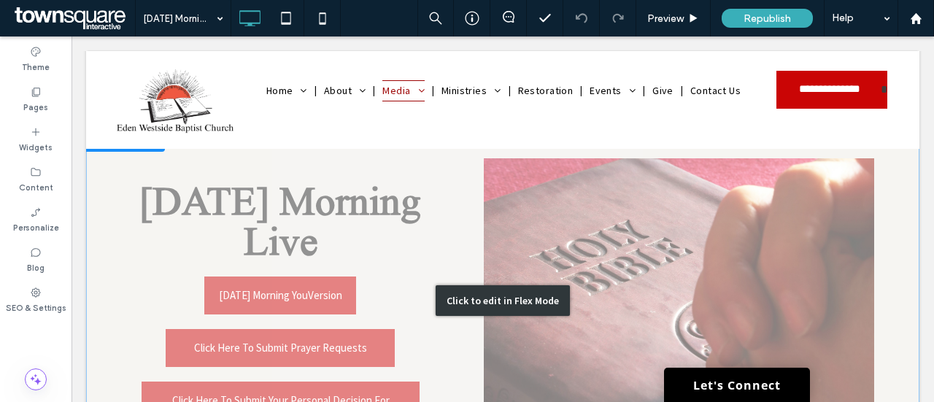
scroll to position [0, 0]
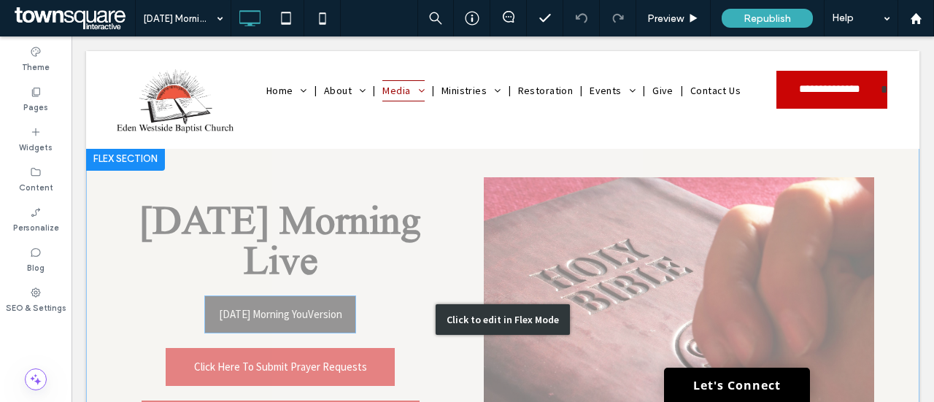
click at [261, 307] on div "Click to edit in Flex Mode" at bounding box center [503, 319] width 834 height 345
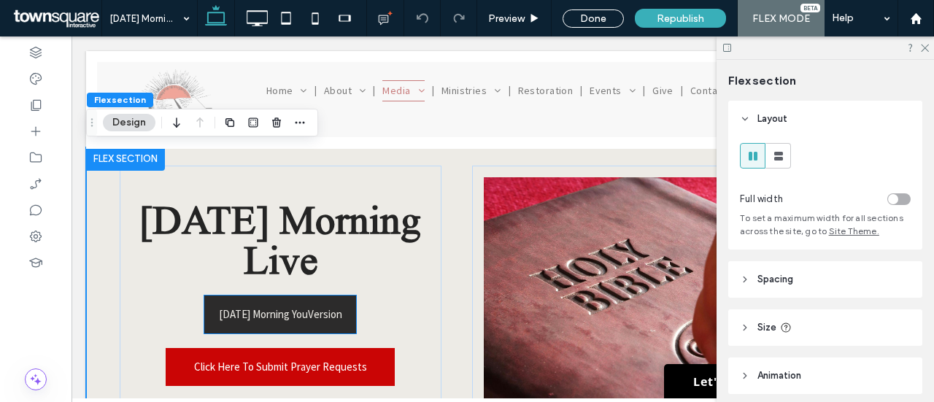
click at [270, 313] on span "[DATE] Morning YouVersion" at bounding box center [280, 314] width 123 height 37
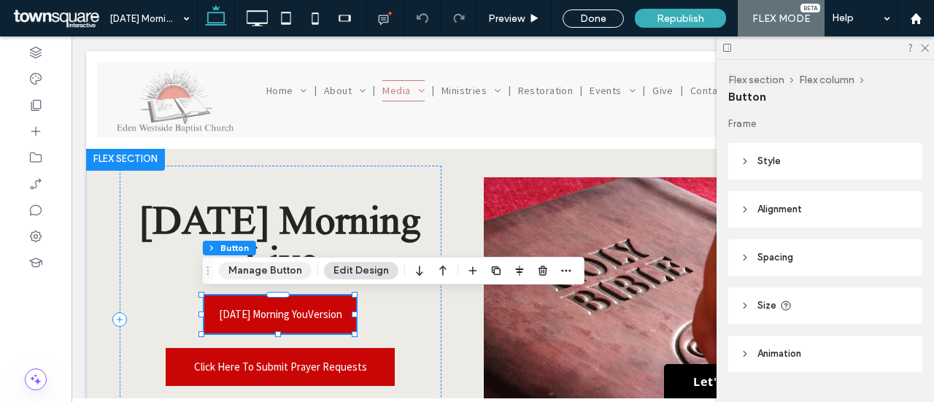
click at [256, 273] on button "Manage Button" at bounding box center [265, 271] width 93 height 18
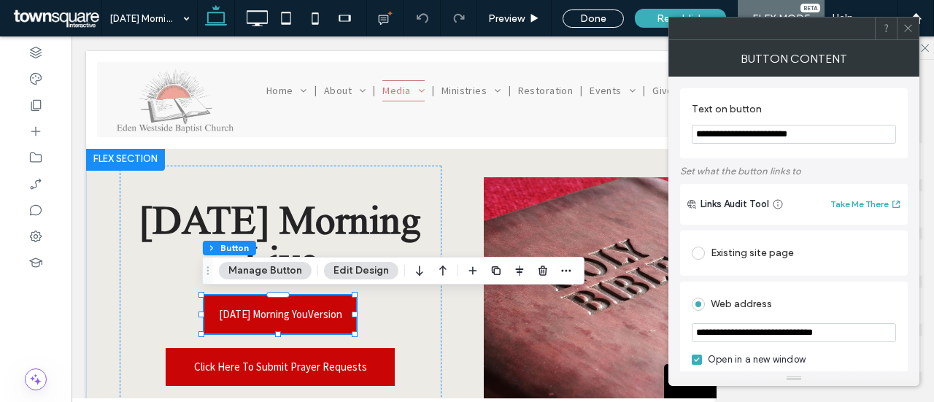
click at [811, 333] on input "**********" at bounding box center [794, 332] width 204 height 19
paste input "*****"
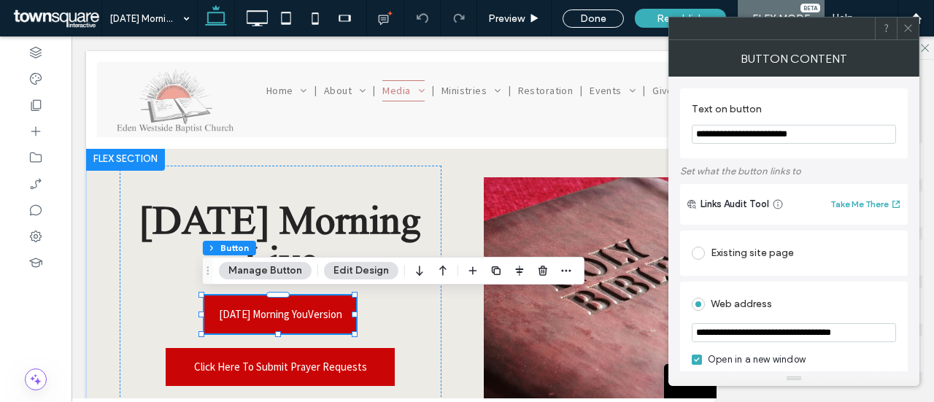
scroll to position [0, 6]
type input "**********"
click at [907, 31] on icon at bounding box center [908, 28] width 11 height 11
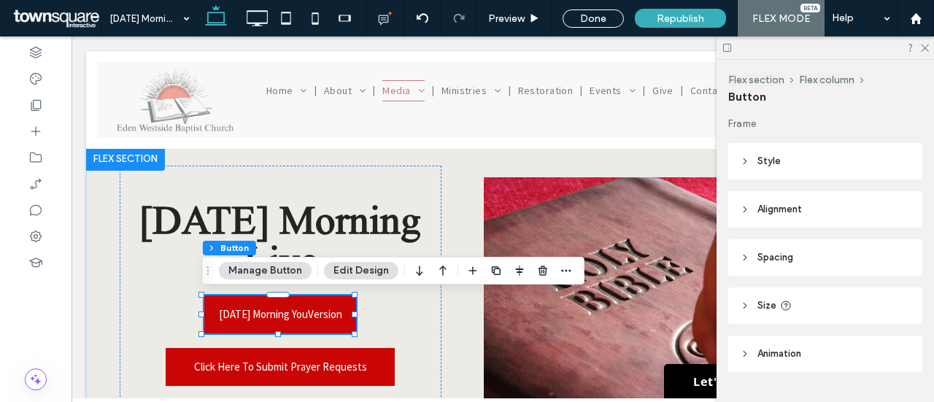
scroll to position [0, 0]
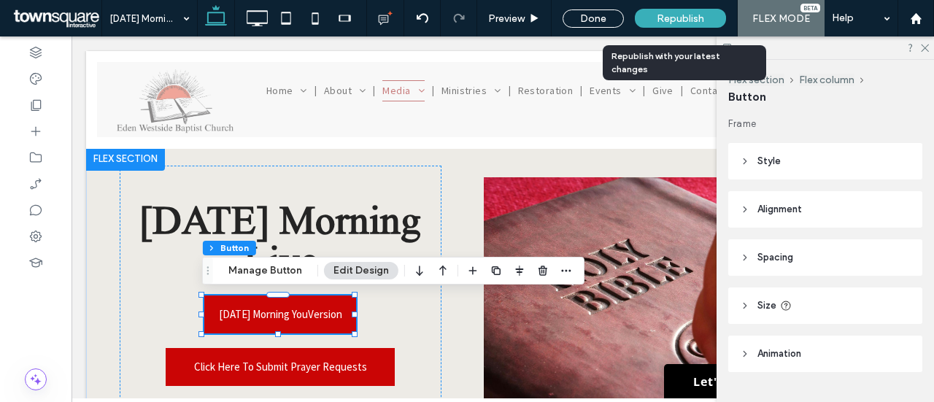
click at [698, 22] on span "Republish" at bounding box center [680, 18] width 47 height 12
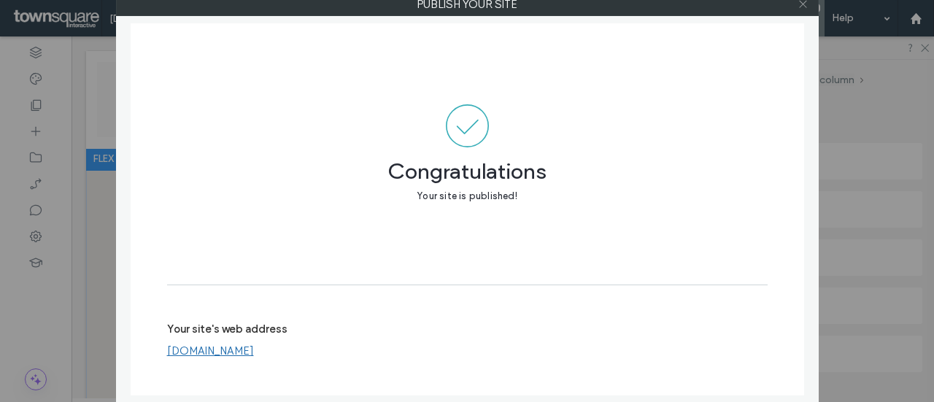
click at [802, 1] on icon at bounding box center [803, 4] width 11 height 11
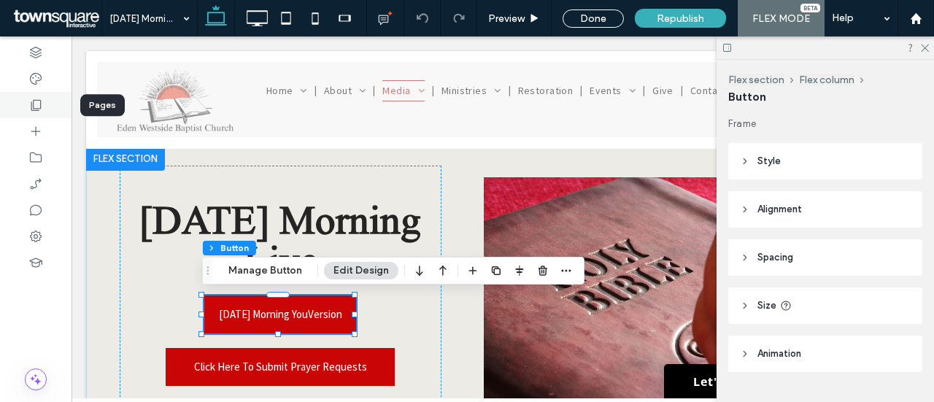
click at [41, 106] on use at bounding box center [36, 105] width 10 height 11
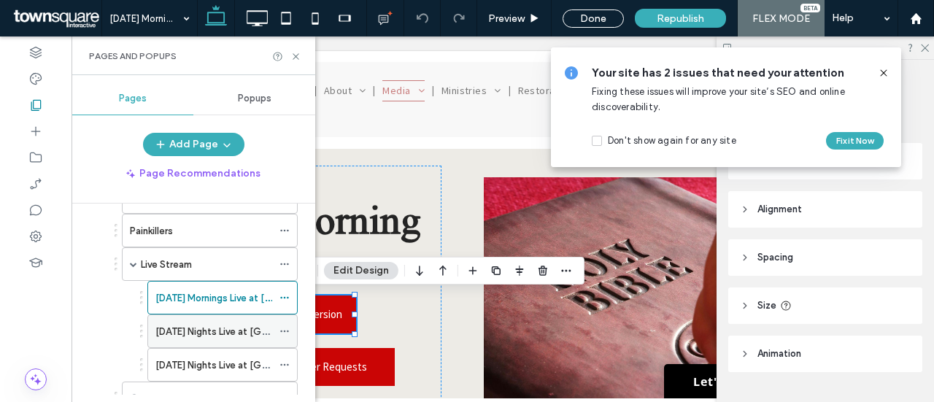
scroll to position [219, 0]
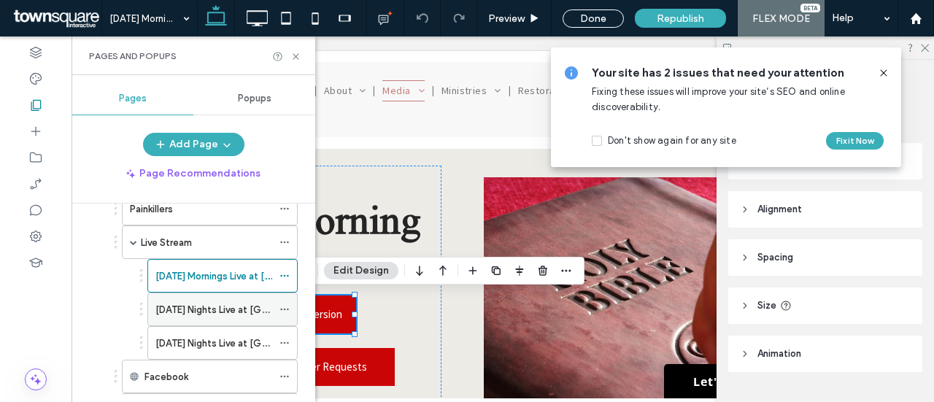
click at [191, 304] on label "[DATE] Nights Live at [GEOGRAPHIC_DATA]" at bounding box center [251, 310] width 192 height 26
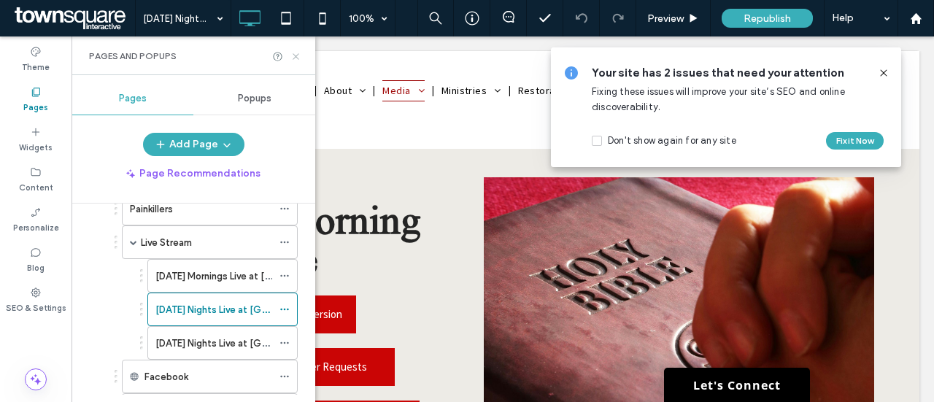
click at [293, 53] on use at bounding box center [296, 56] width 6 height 6
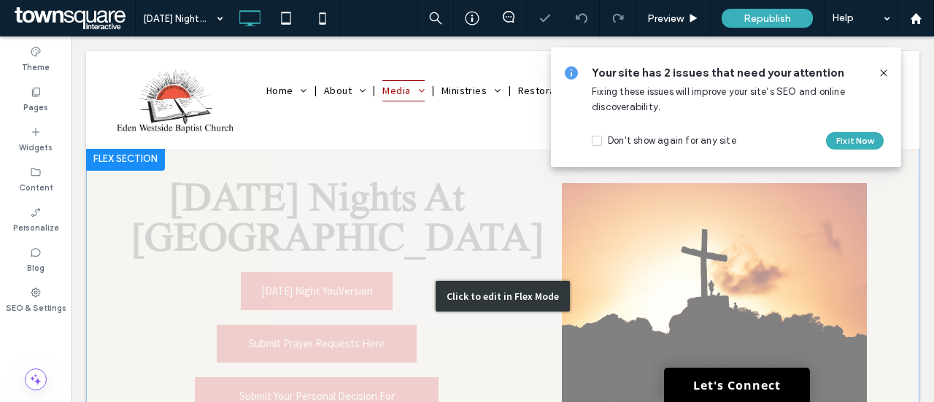
click at [319, 291] on div "Click to edit in Flex Mode" at bounding box center [503, 296] width 834 height 298
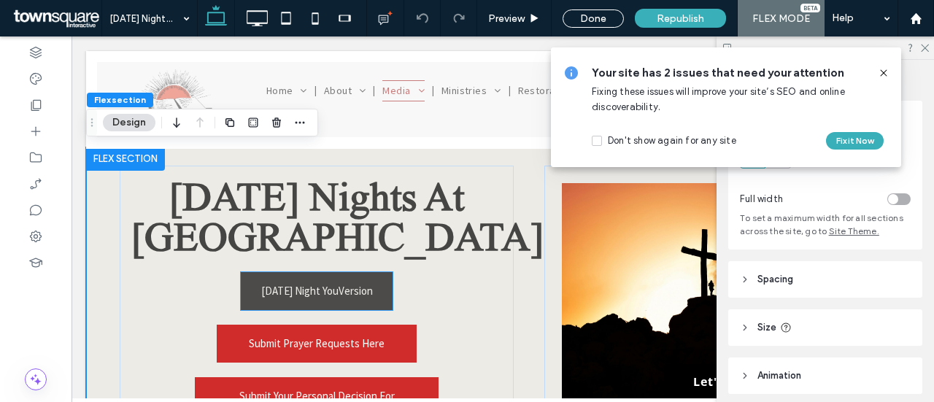
click at [317, 293] on span "[DATE] Night YouVersion" at bounding box center [317, 290] width 112 height 37
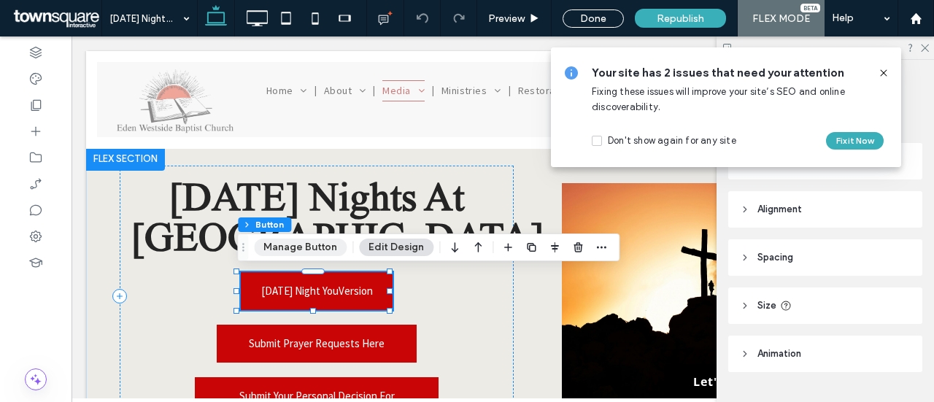
click at [288, 249] on button "Manage Button" at bounding box center [300, 248] width 93 height 18
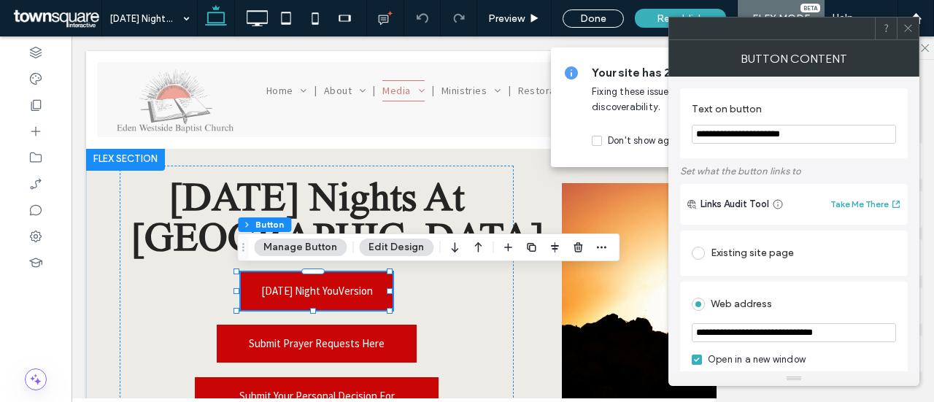
click at [841, 334] on input "**********" at bounding box center [794, 332] width 204 height 19
paste input "*****"
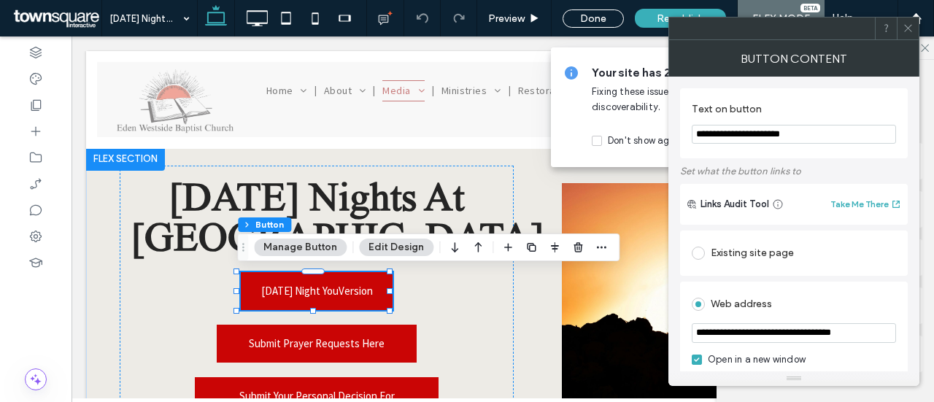
type input "**********"
click at [908, 30] on icon at bounding box center [908, 28] width 11 height 11
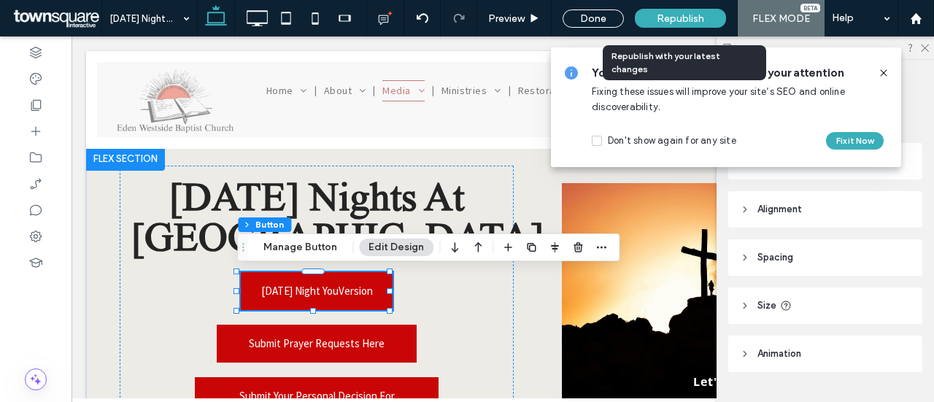
click at [687, 26] on div "Republish" at bounding box center [680, 18] width 91 height 19
